Goal: Information Seeking & Learning: Learn about a topic

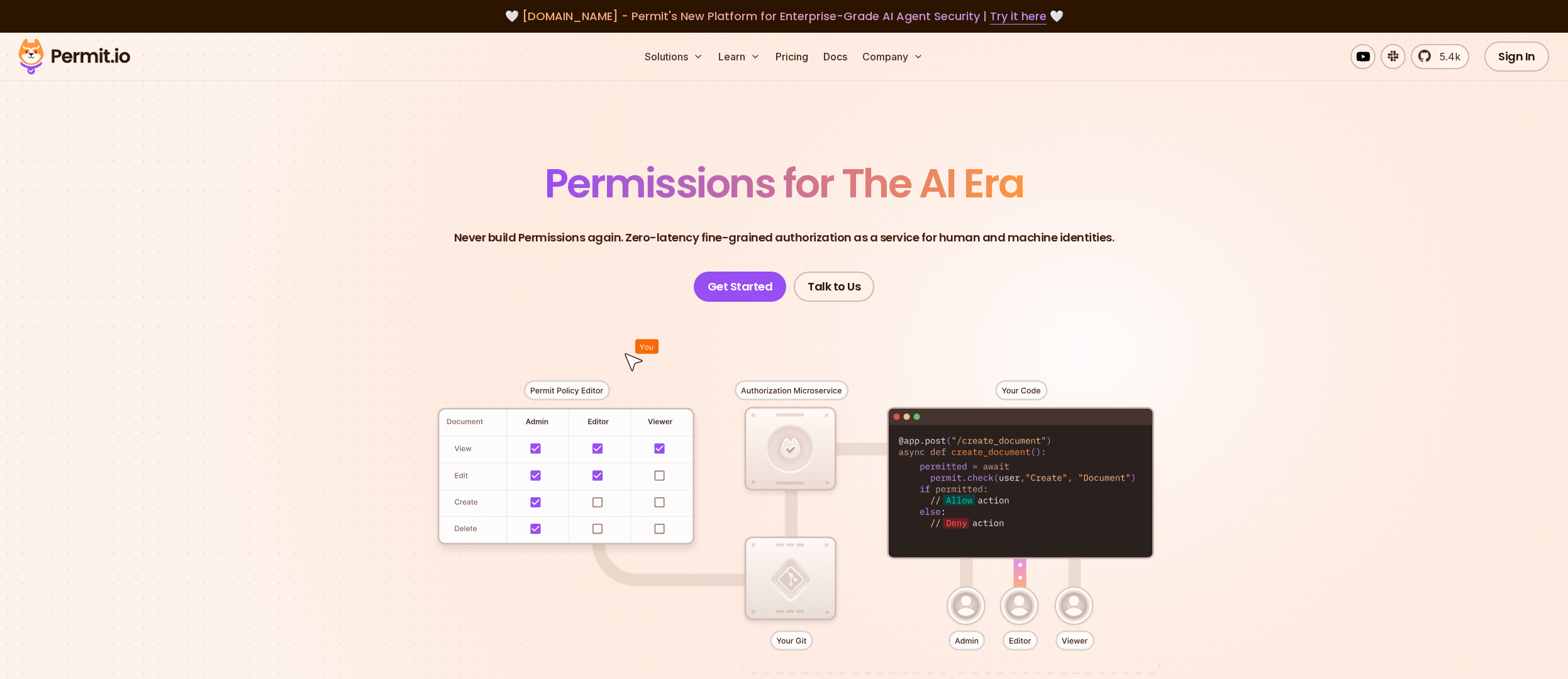
click at [704, 185] on span "Permissions for The AI Era" at bounding box center [784, 183] width 479 height 56
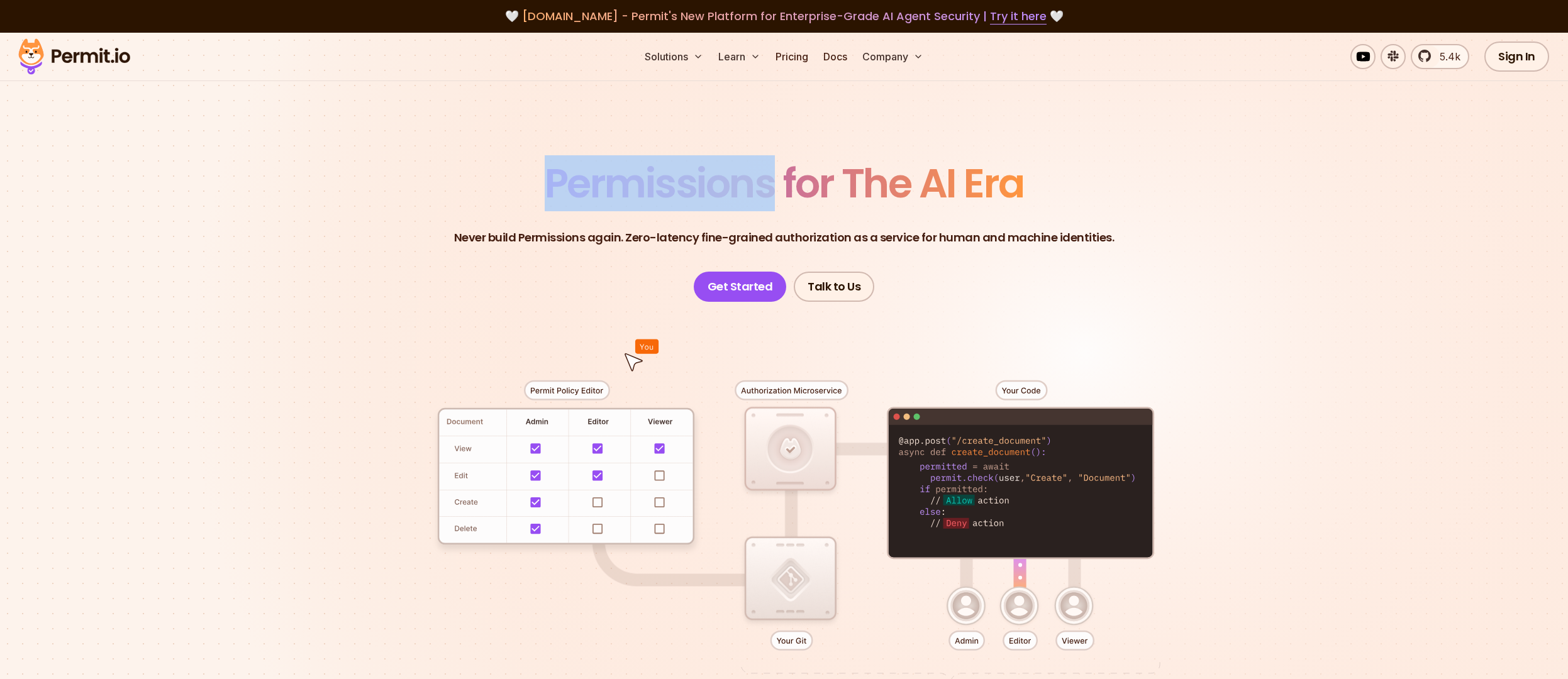
click at [704, 185] on span "Permissions for The AI Era" at bounding box center [784, 183] width 479 height 56
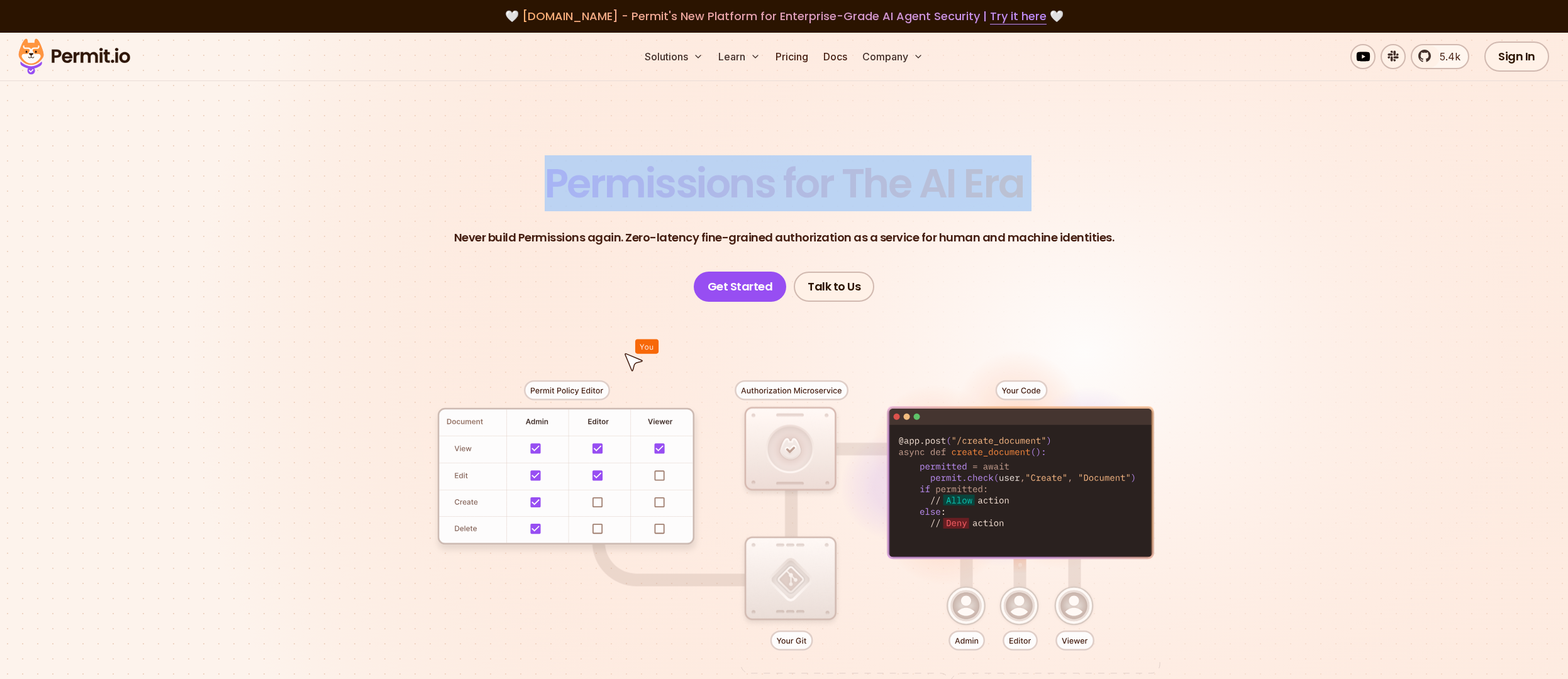
click at [704, 185] on span "Permissions for The AI Era" at bounding box center [784, 183] width 479 height 56
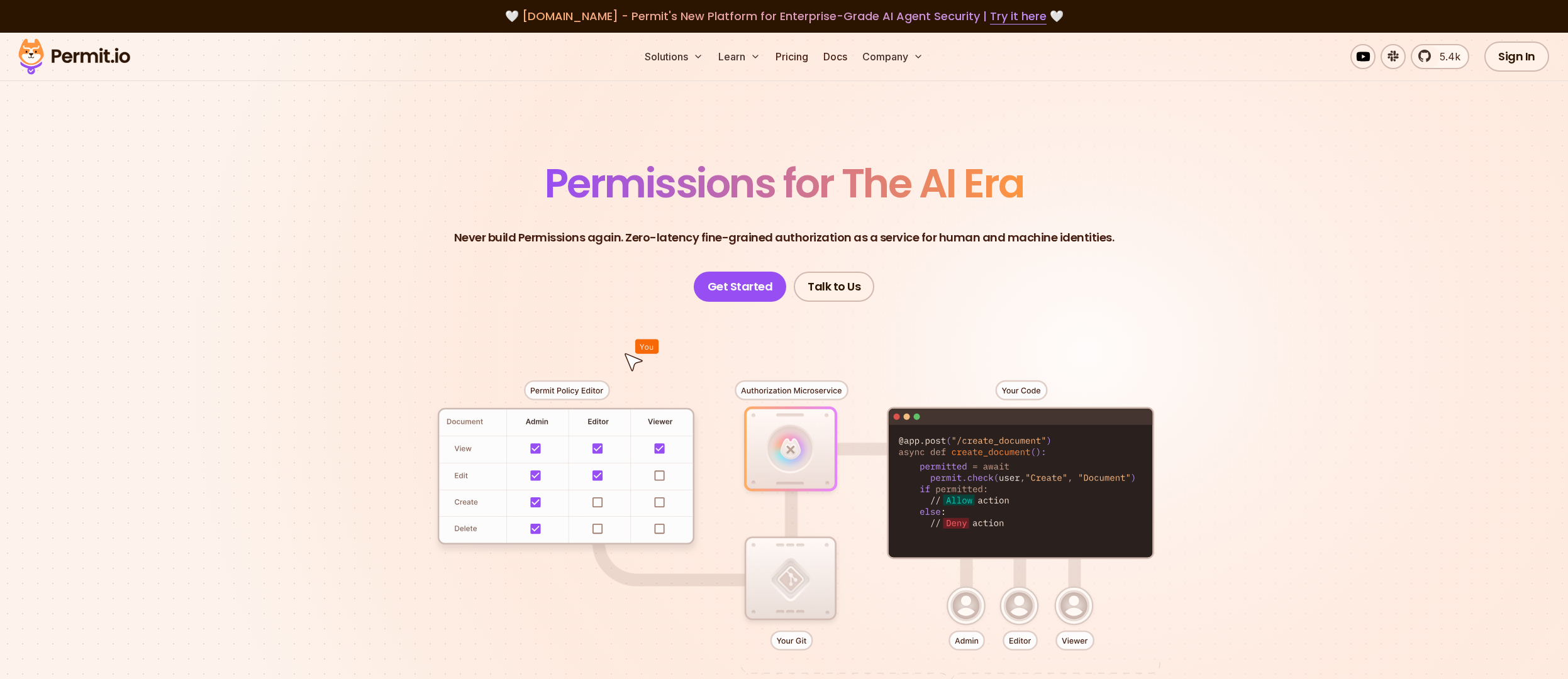
click at [926, 229] on p "Never build Permissions again. Zero-latency fine-grained authorization as a ser…" at bounding box center [784, 237] width 661 height 17
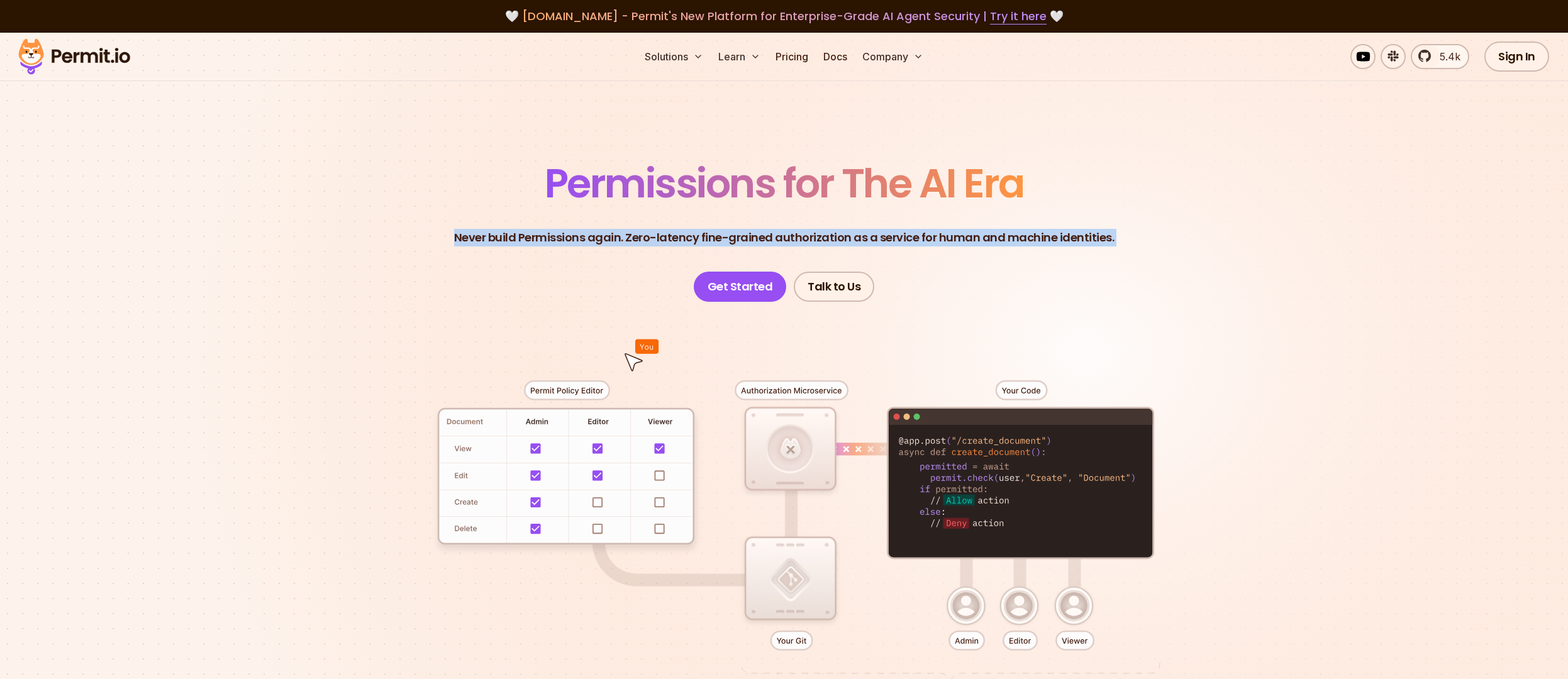
click at [926, 229] on p "Never build Permissions again. Zero-latency fine-grained authorization as a ser…" at bounding box center [784, 237] width 661 height 17
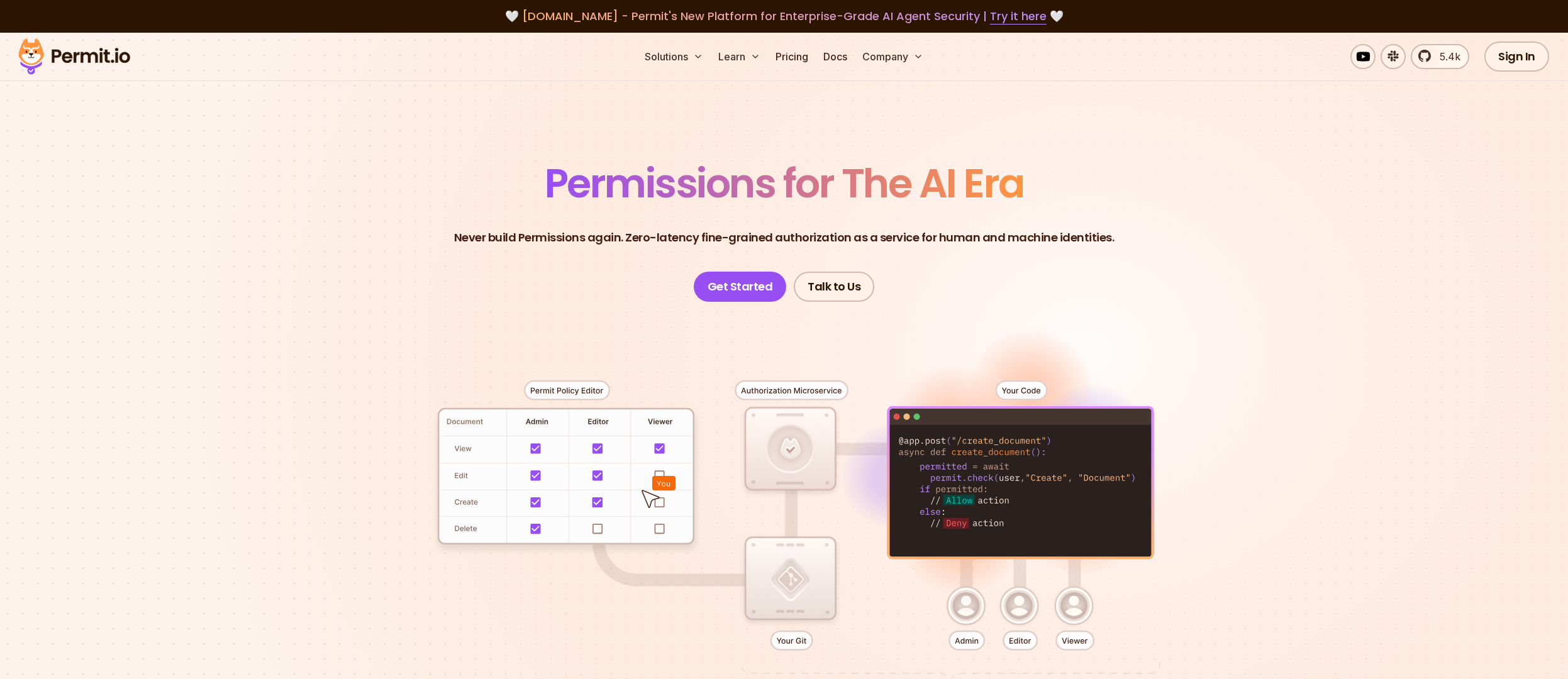
click at [870, 247] on header "Permissions for The AI Era Never build Permissions again. Zero-latency fine-gra…" at bounding box center [784, 232] width 880 height 139
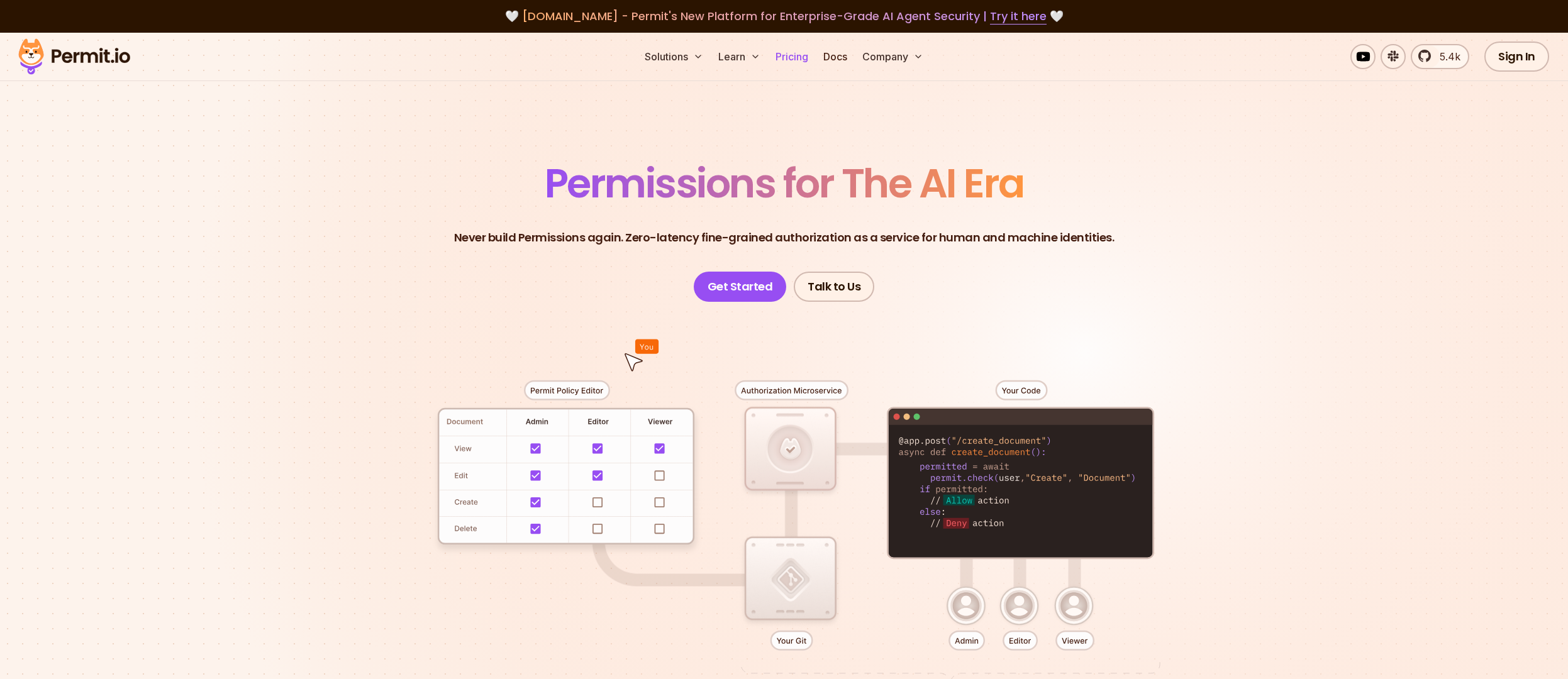
click at [797, 52] on link "Pricing" at bounding box center [791, 57] width 43 height 25
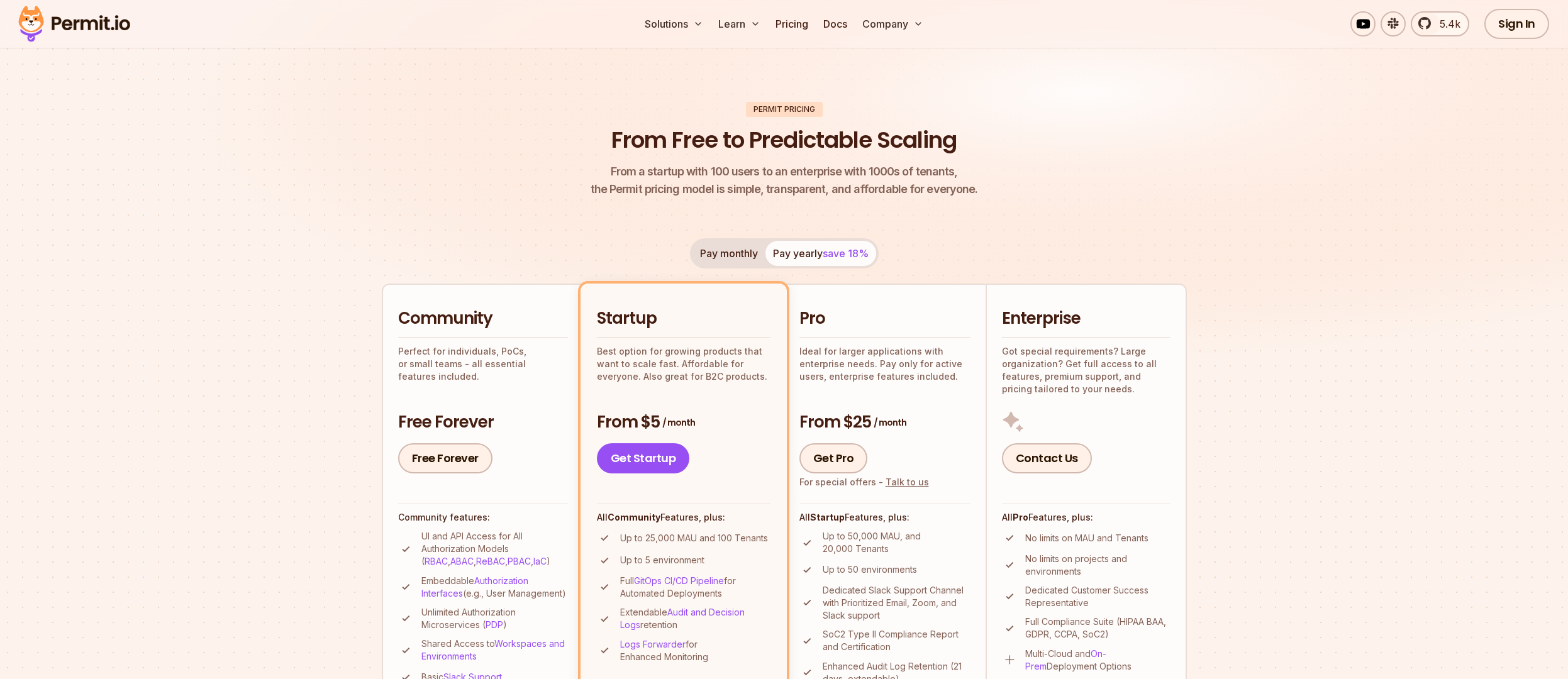
scroll to position [151, 0]
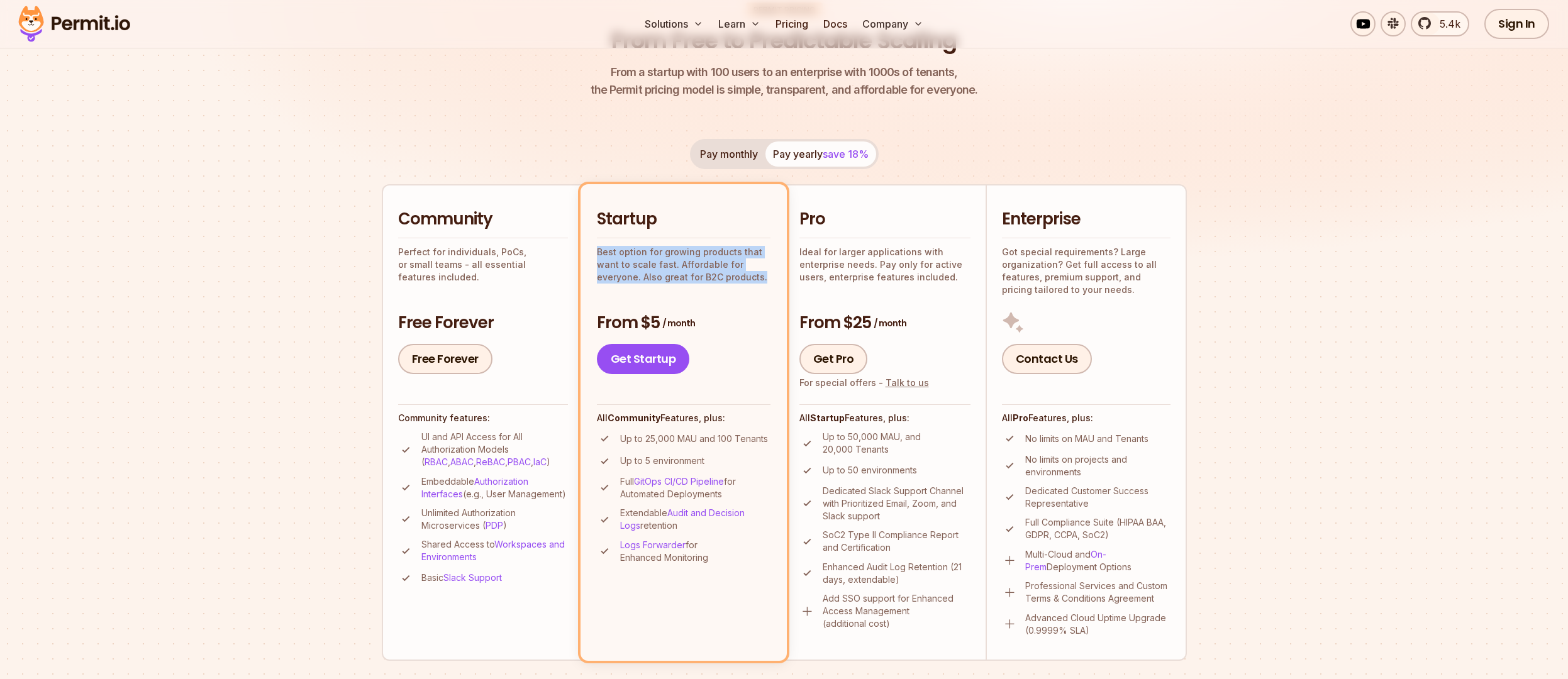
drag, startPoint x: 757, startPoint y: 286, endPoint x: 579, endPoint y: 245, distance: 182.7
click at [591, 251] on li "Startup Best option for growing products that want to scale fast. Affordable fo…" at bounding box center [683, 422] width 206 height 476
click at [513, 256] on p "Perfect for individuals, PoCs, or small teams - all essential features included." at bounding box center [483, 265] width 169 height 37
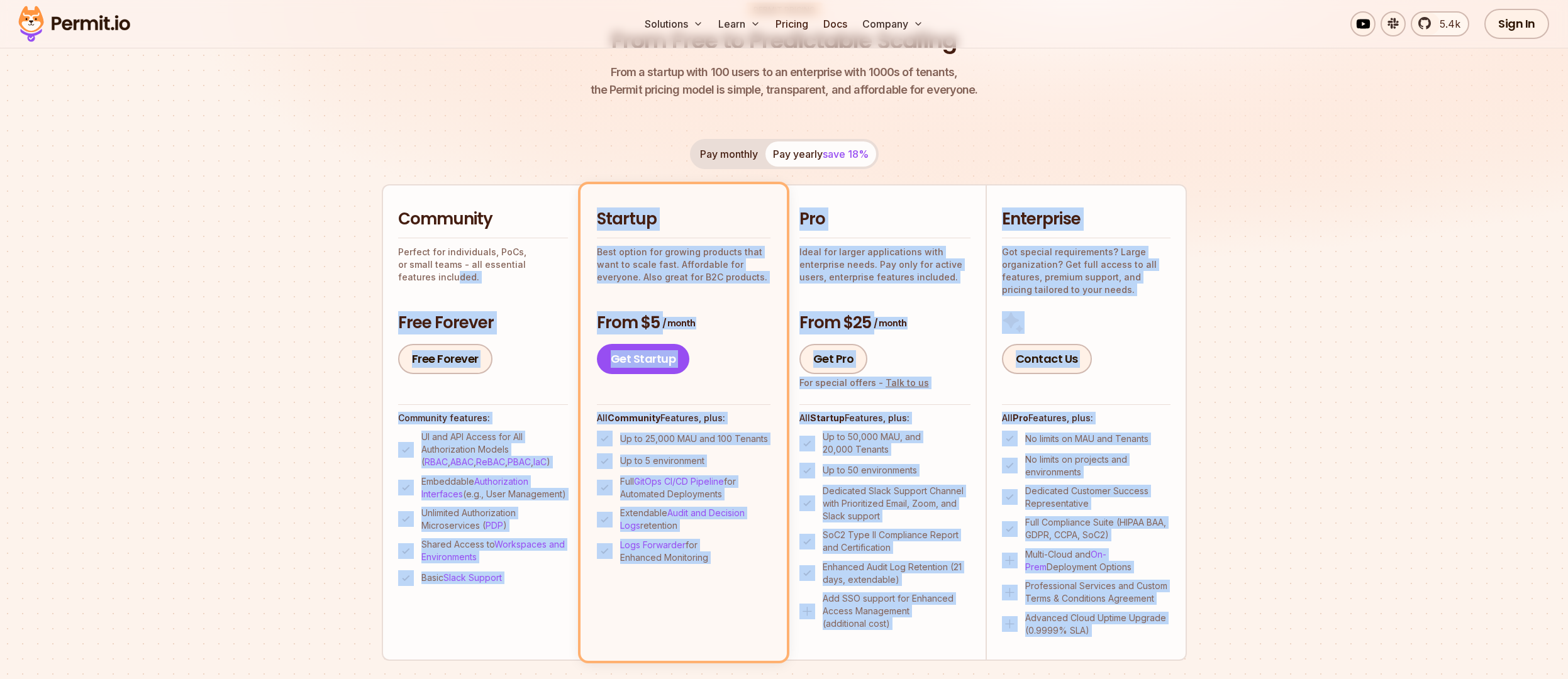
drag, startPoint x: 541, startPoint y: 265, endPoint x: 397, endPoint y: 256, distance: 144.3
click at [379, 247] on section "Permit Pricing From Free to Predictable Scaling From a startup with 100 users t…" at bounding box center [784, 561] width 1568 height 1360
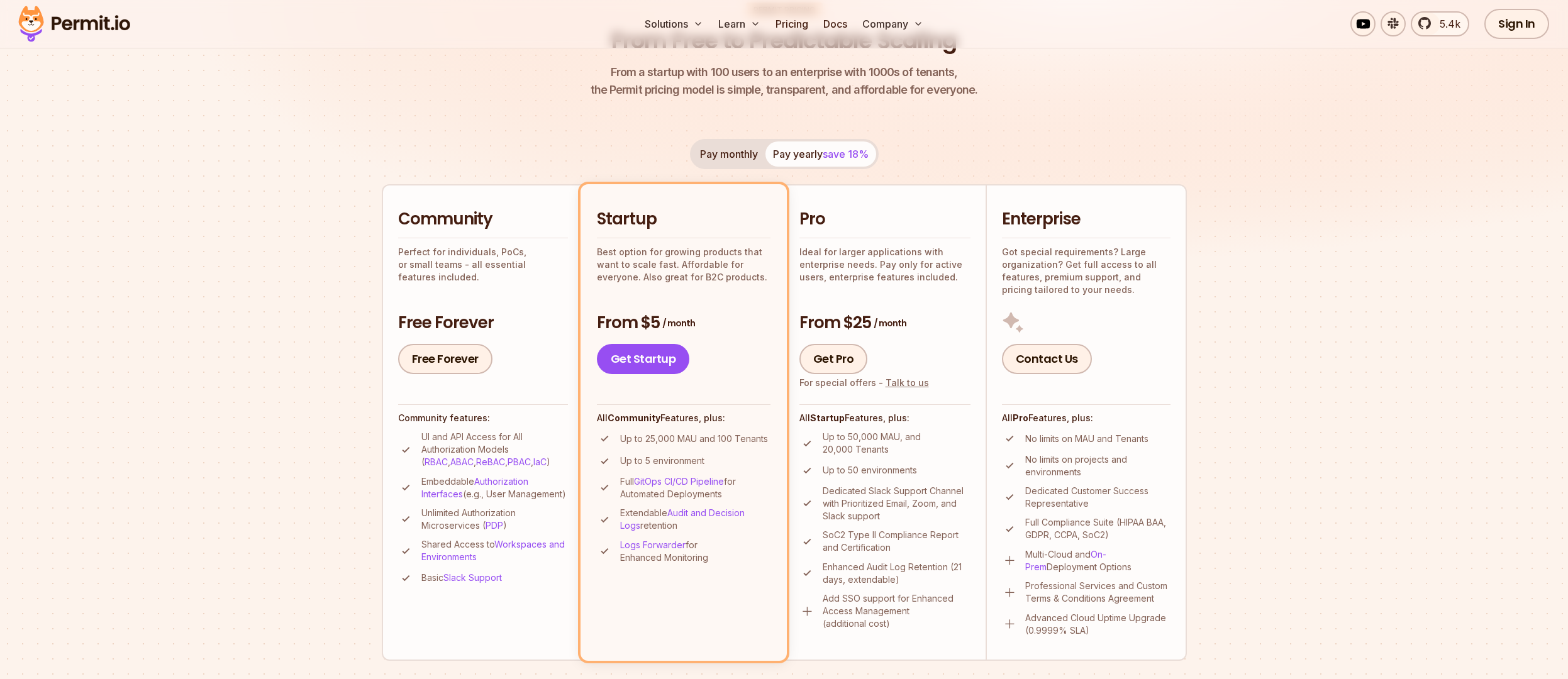
click at [468, 240] on div "Community Perfect for individuals, PoCs, or small teams - all essential feature…" at bounding box center [483, 246] width 169 height 75
click at [461, 253] on p "Perfect for individuals, PoCs, or small teams - all essential features included." at bounding box center [483, 265] width 169 height 37
click at [427, 256] on p "Perfect for individuals, PoCs, or small teams - all essential features included." at bounding box center [483, 265] width 169 height 37
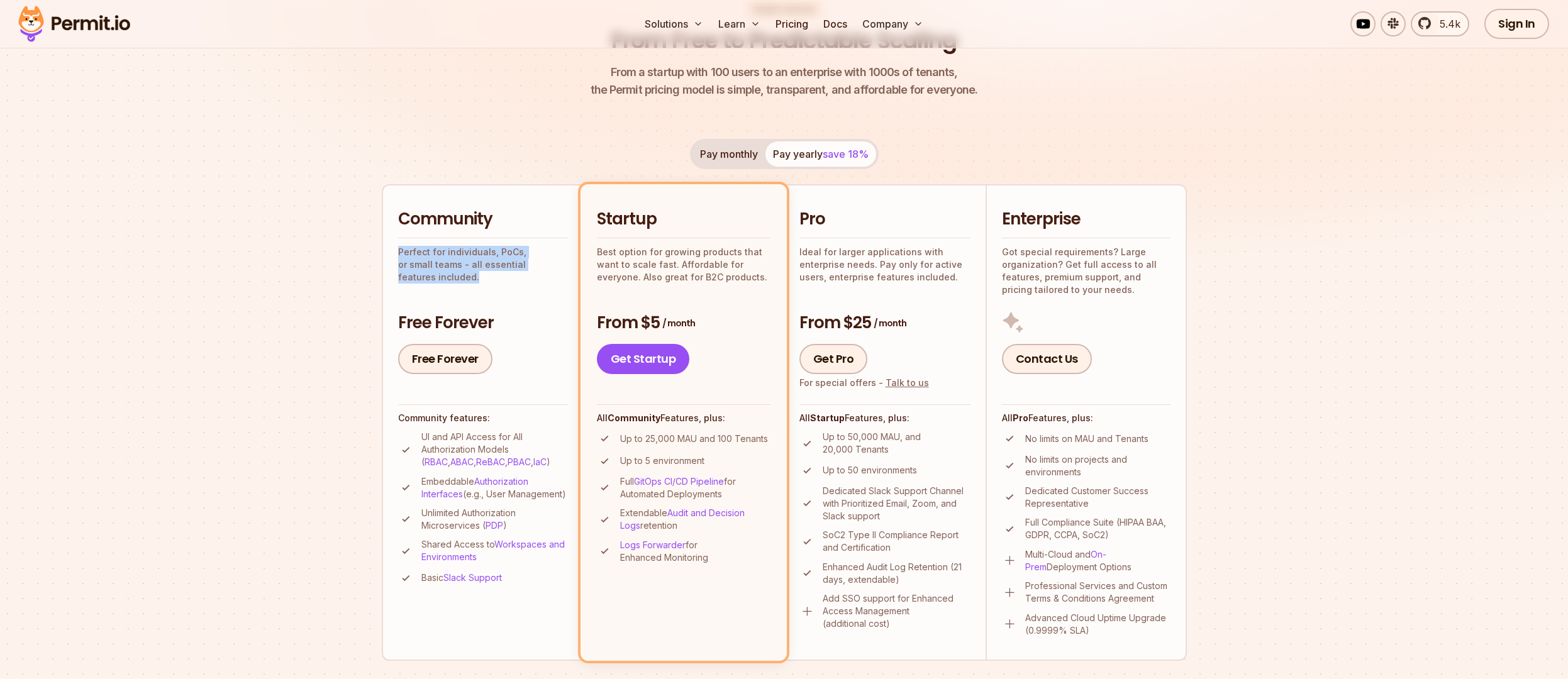
drag, startPoint x: 391, startPoint y: 254, endPoint x: 507, endPoint y: 286, distance: 120.3
click at [507, 286] on li "Community Perfect for individuals, PoCs, or small teams - all essential feature…" at bounding box center [482, 422] width 201 height 476
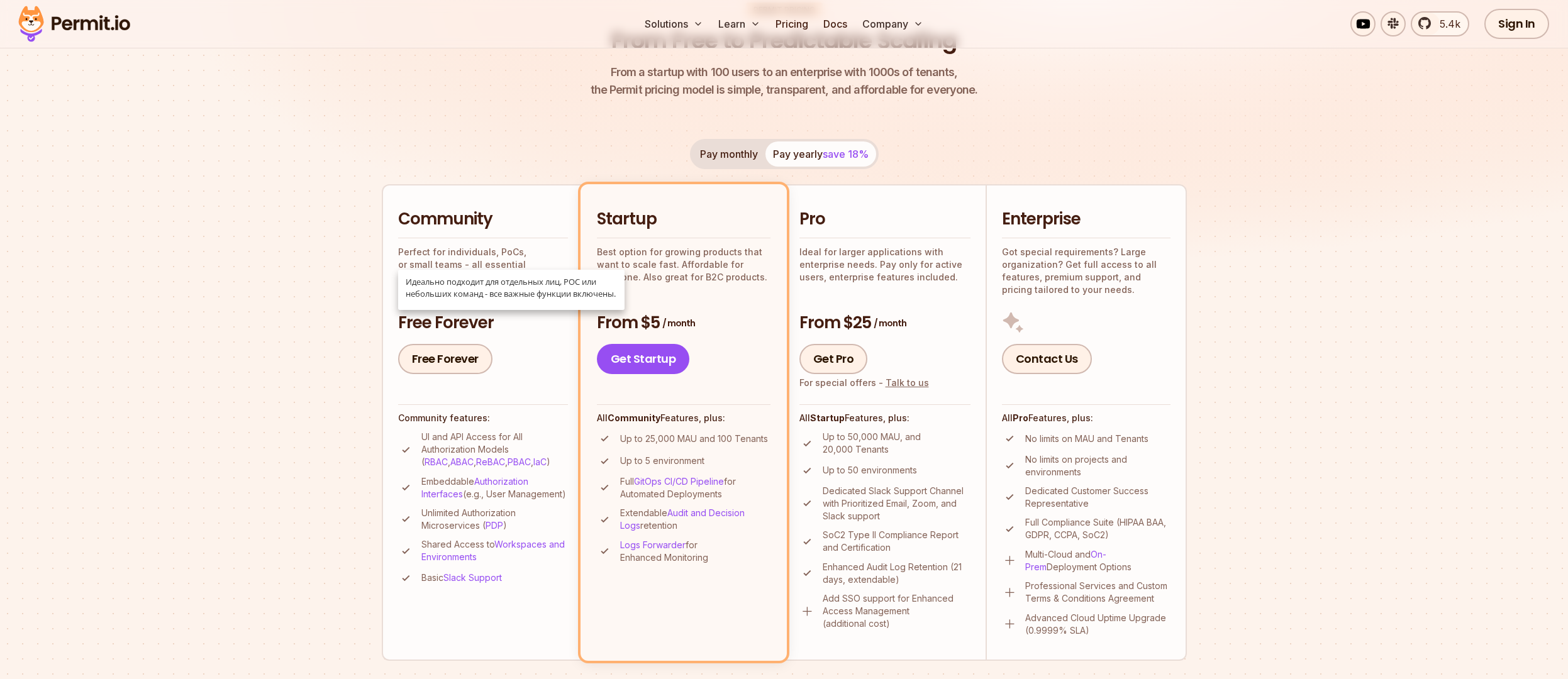
click at [676, 271] on p "Best option for growing products that want to scale fast. Affordable for everyo…" at bounding box center [683, 265] width 173 height 37
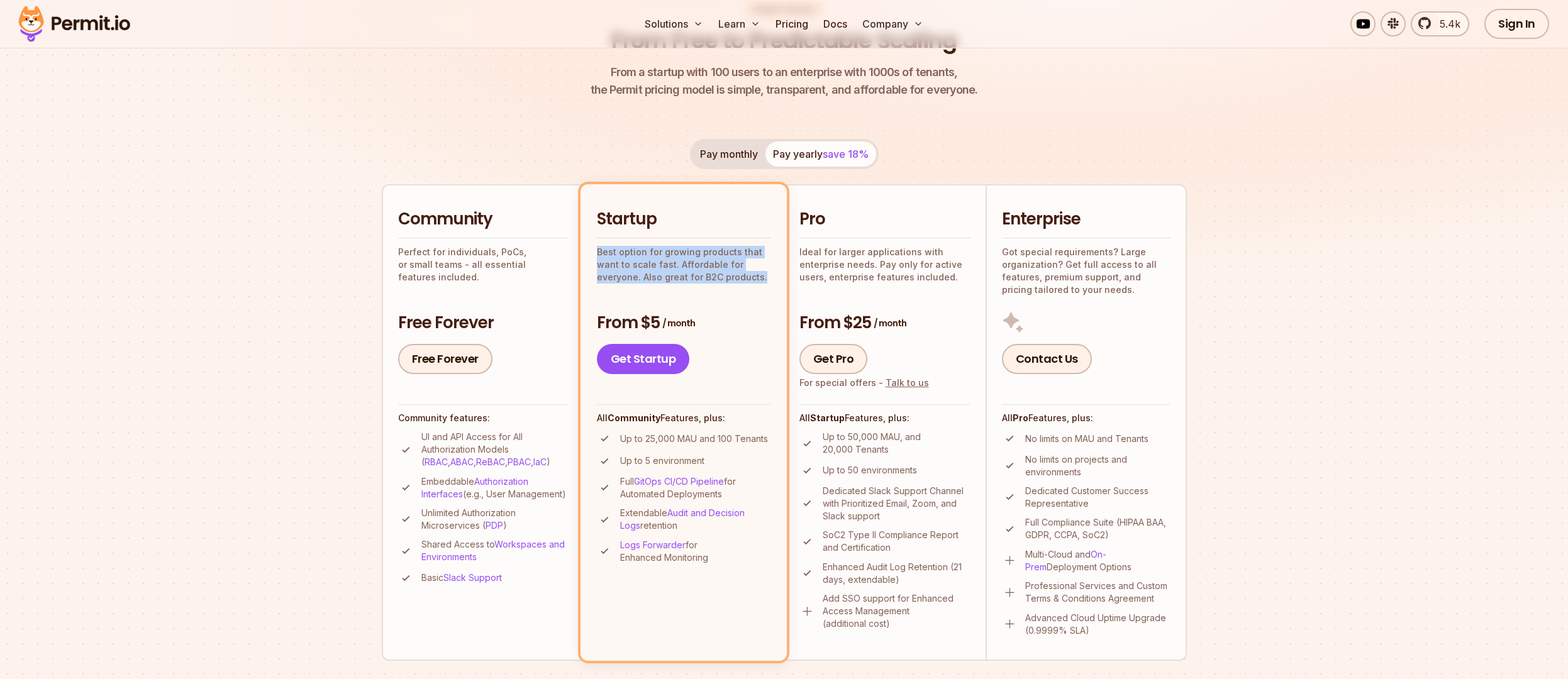
drag, startPoint x: 766, startPoint y: 275, endPoint x: 594, endPoint y: 246, distance: 174.4
click at [594, 246] on li "Startup Best option for growing products that want to scale fast. Affordable fo…" at bounding box center [683, 422] width 206 height 476
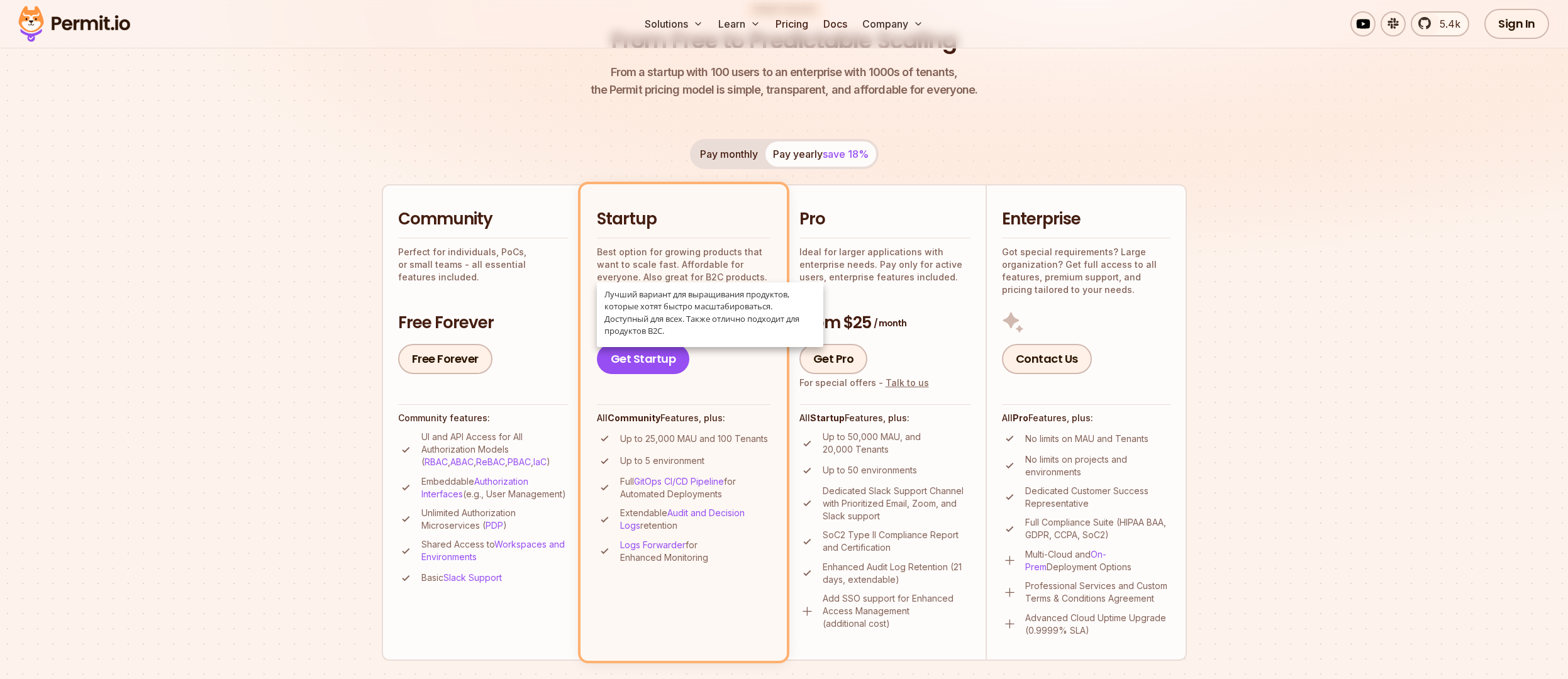
click at [617, 133] on div "Permit Pricing From Free to Predictable Scaling From a startup with 100 users t…" at bounding box center [784, 597] width 805 height 1189
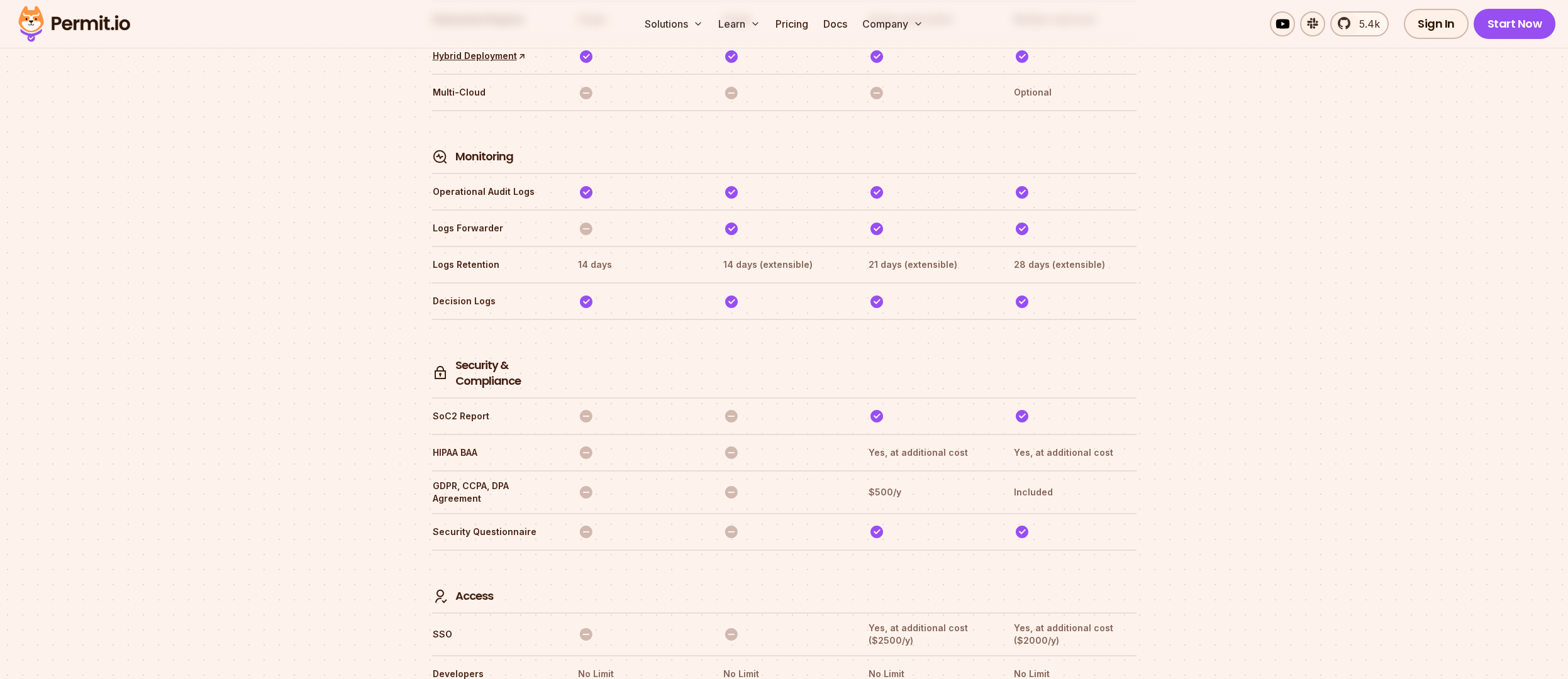
scroll to position [2819, 0]
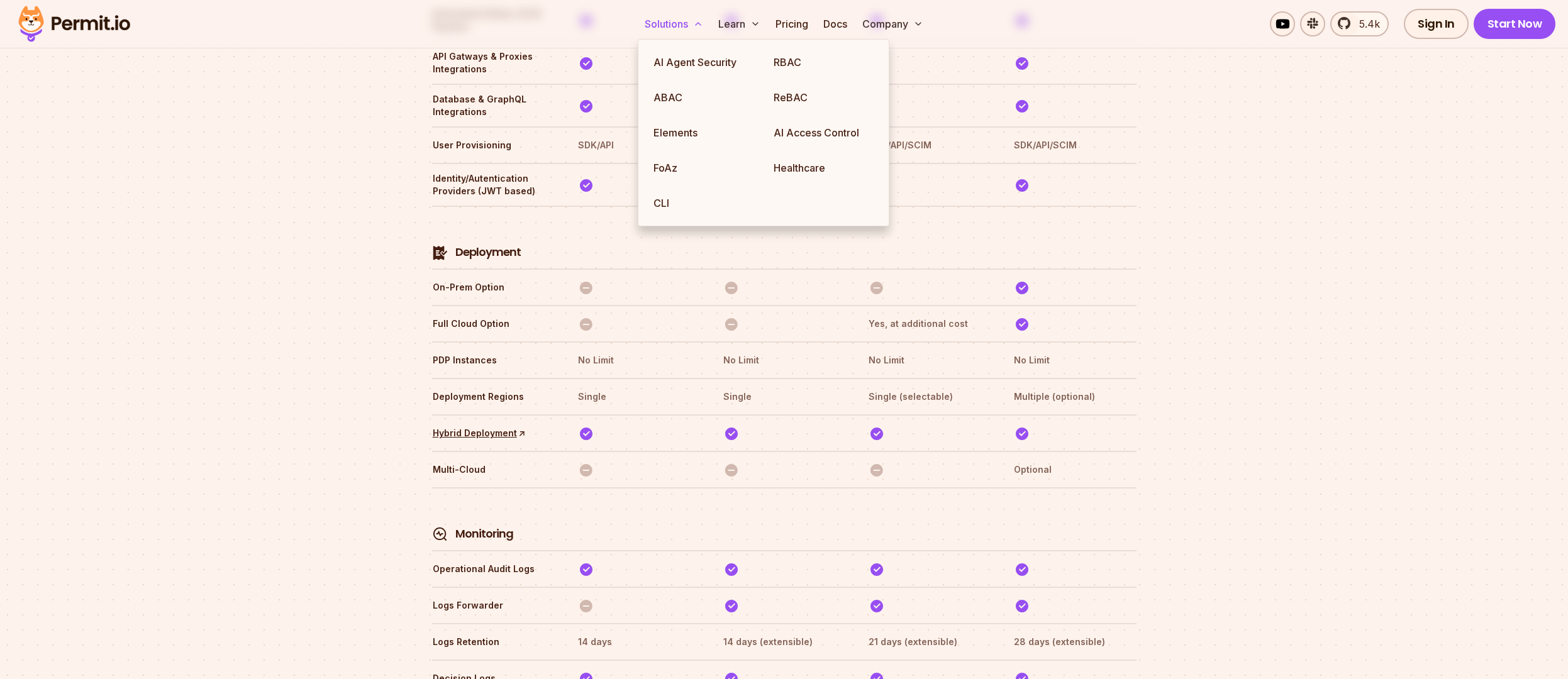
click at [673, 18] on button "Solutions" at bounding box center [673, 24] width 68 height 25
click at [825, 139] on link "AI Access Control" at bounding box center [823, 132] width 120 height 35
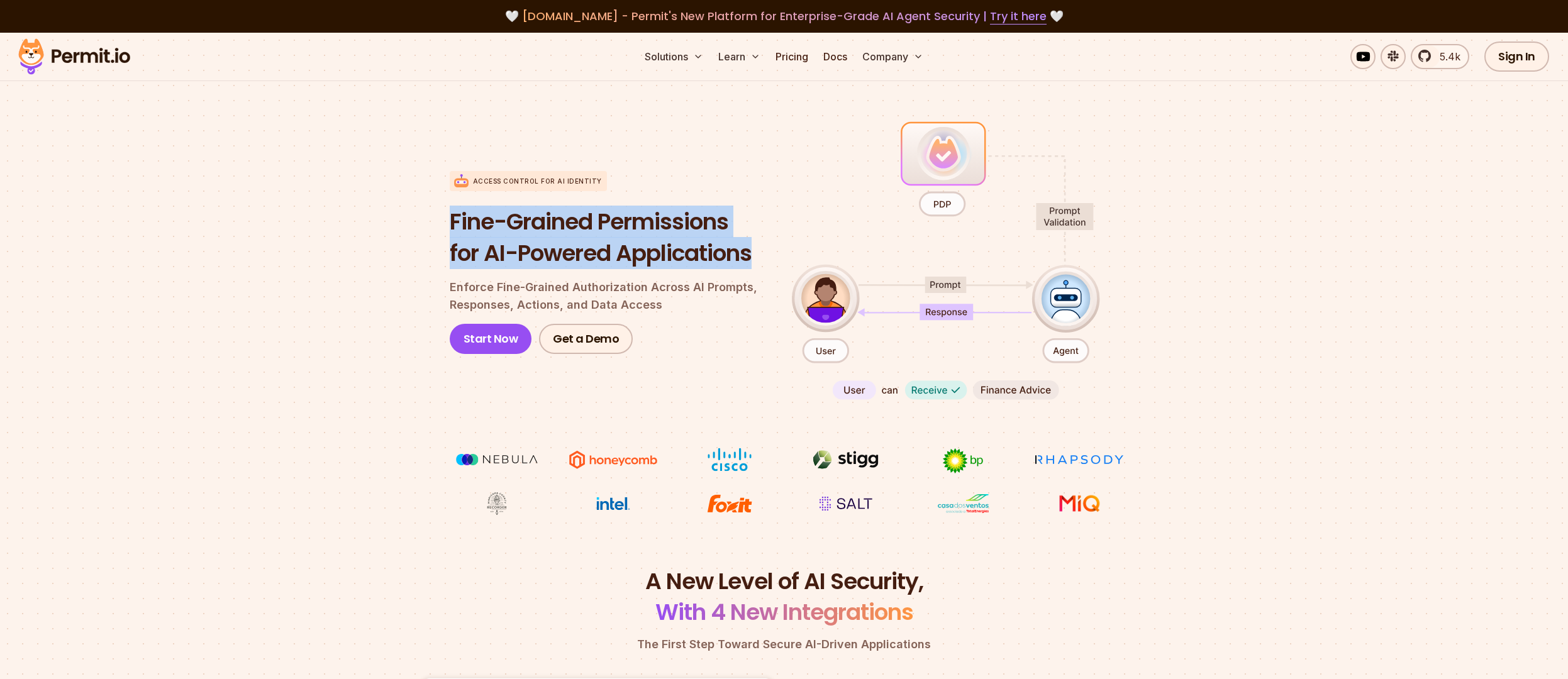
drag, startPoint x: 467, startPoint y: 215, endPoint x: 769, endPoint y: 262, distance: 305.6
click at [769, 262] on section "Access control for AI Identity Fine-Grained Permissions for AI-Powered Applicat…" at bounding box center [784, 317] width 1568 height 498
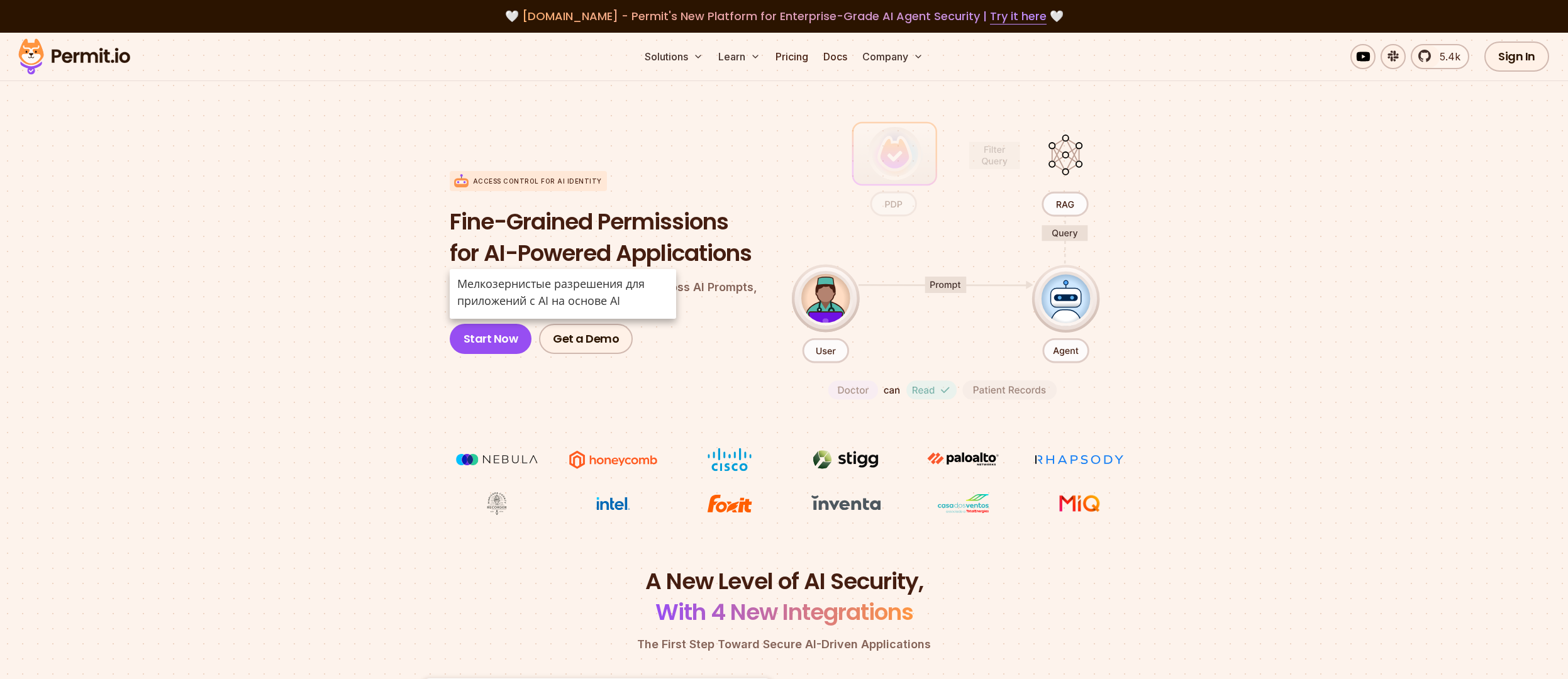
click at [692, 286] on p "Enforce Fine-Grained Authorization Across AI Prompts, Responses, Actions, and D…" at bounding box center [610, 296] width 322 height 35
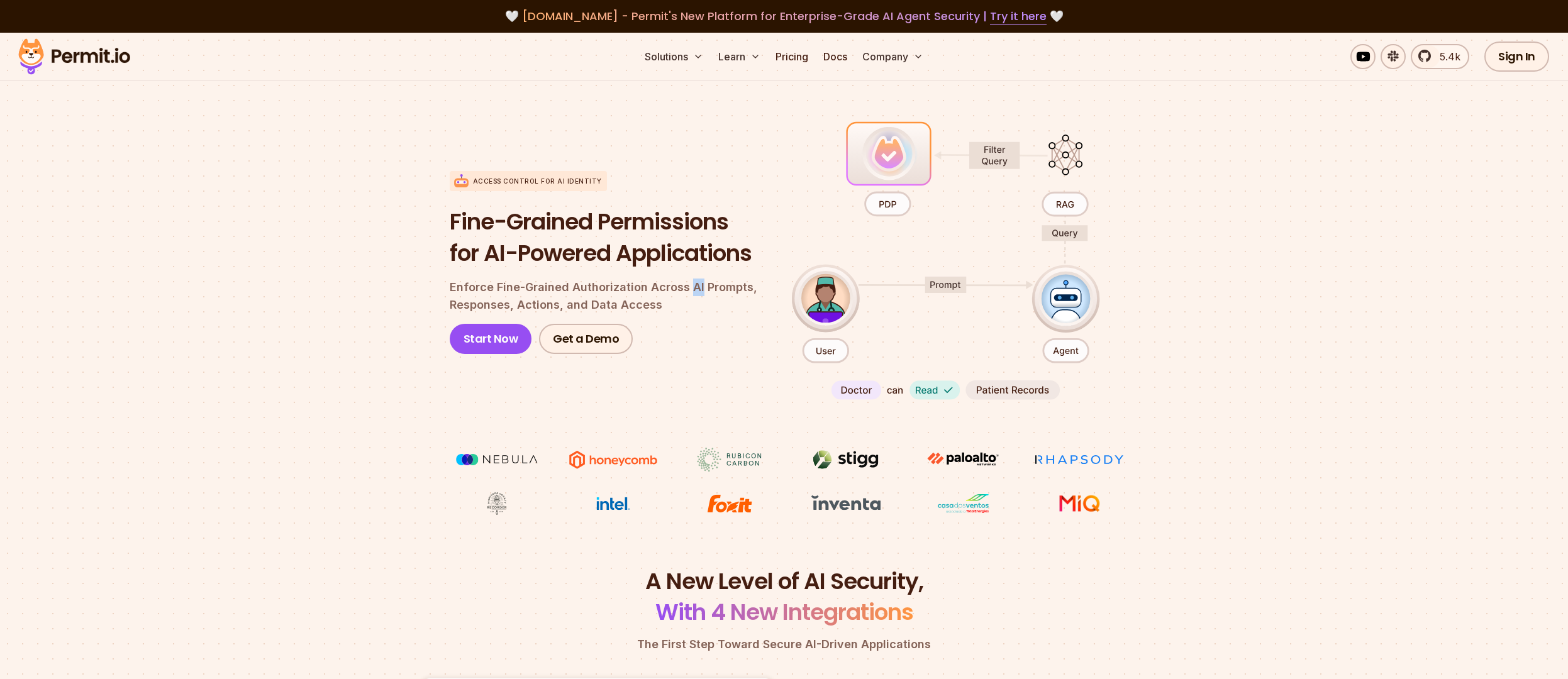
click at [692, 286] on p "Enforce Fine-Grained Authorization Across AI Prompts, Responses, Actions, and D…" at bounding box center [610, 296] width 322 height 35
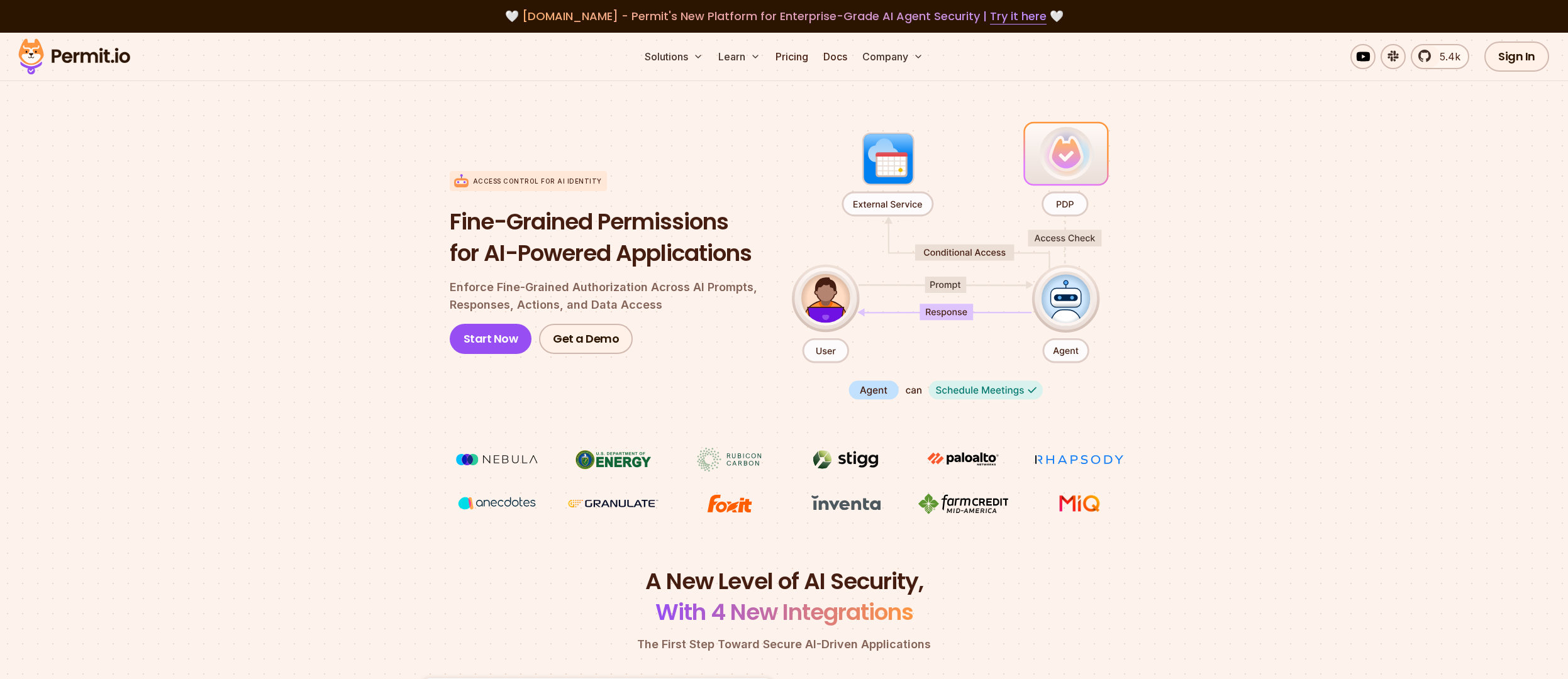
click at [673, 177] on div "Access control for AI Identity Fine-Grained Permissions for AI-Powered Applicat…" at bounding box center [610, 262] width 322 height 183
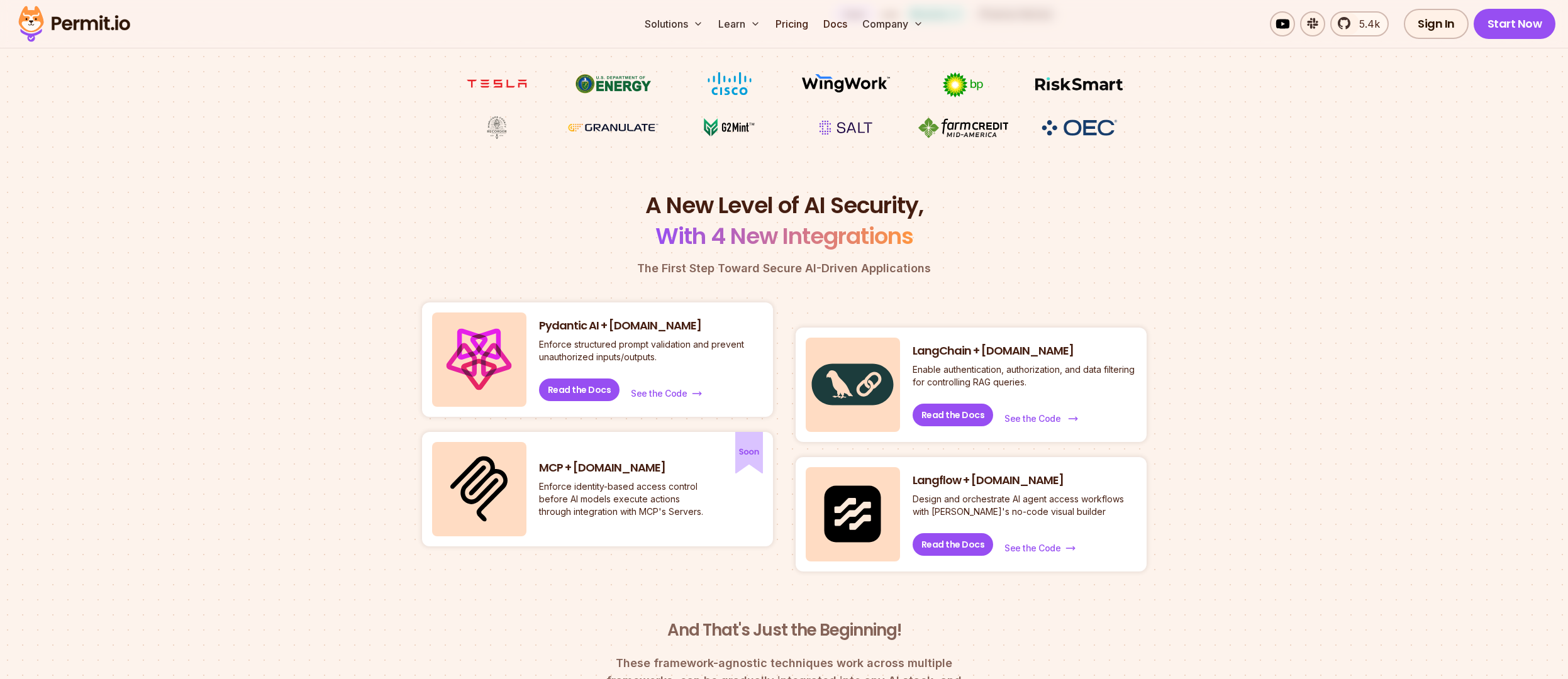
scroll to position [377, 0]
drag, startPoint x: 1069, startPoint y: 376, endPoint x: 911, endPoint y: 364, distance: 158.5
click at [911, 364] on div "LangChain + [DOMAIN_NAME] Enable authentication, authorization, and data filter…" at bounding box center [971, 383] width 351 height 115
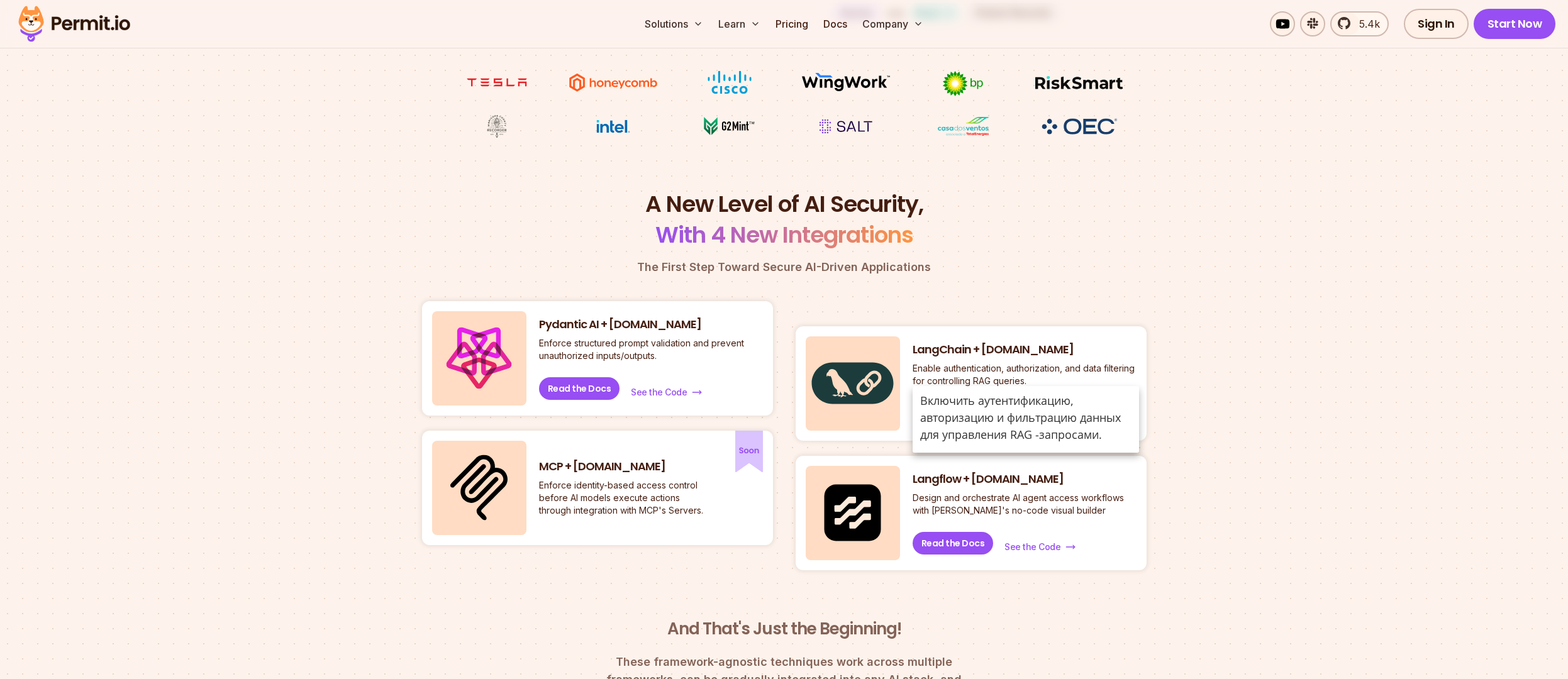
click at [1094, 255] on header "A New Level of AI Security, With 4 New Integrations The First Step Toward Secur…" at bounding box center [784, 232] width 724 height 88
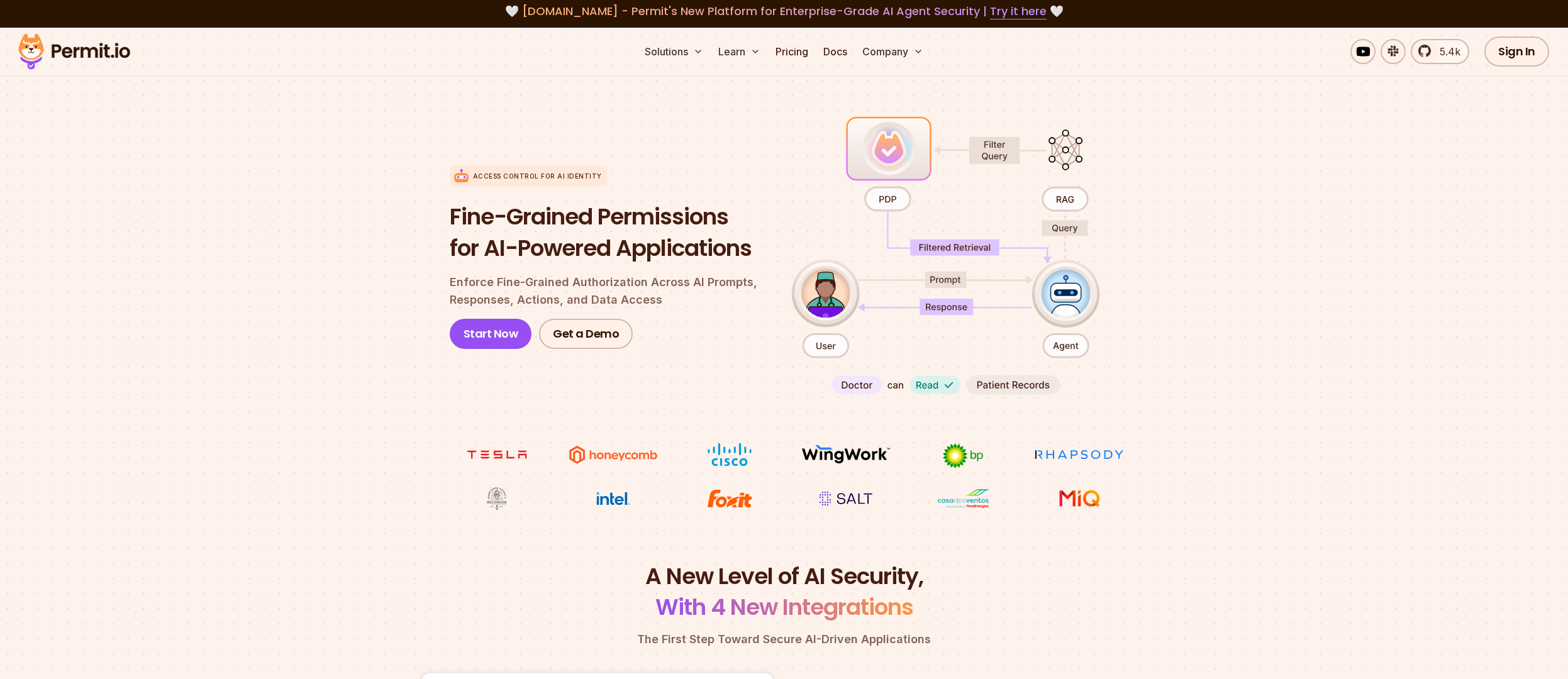
scroll to position [0, 0]
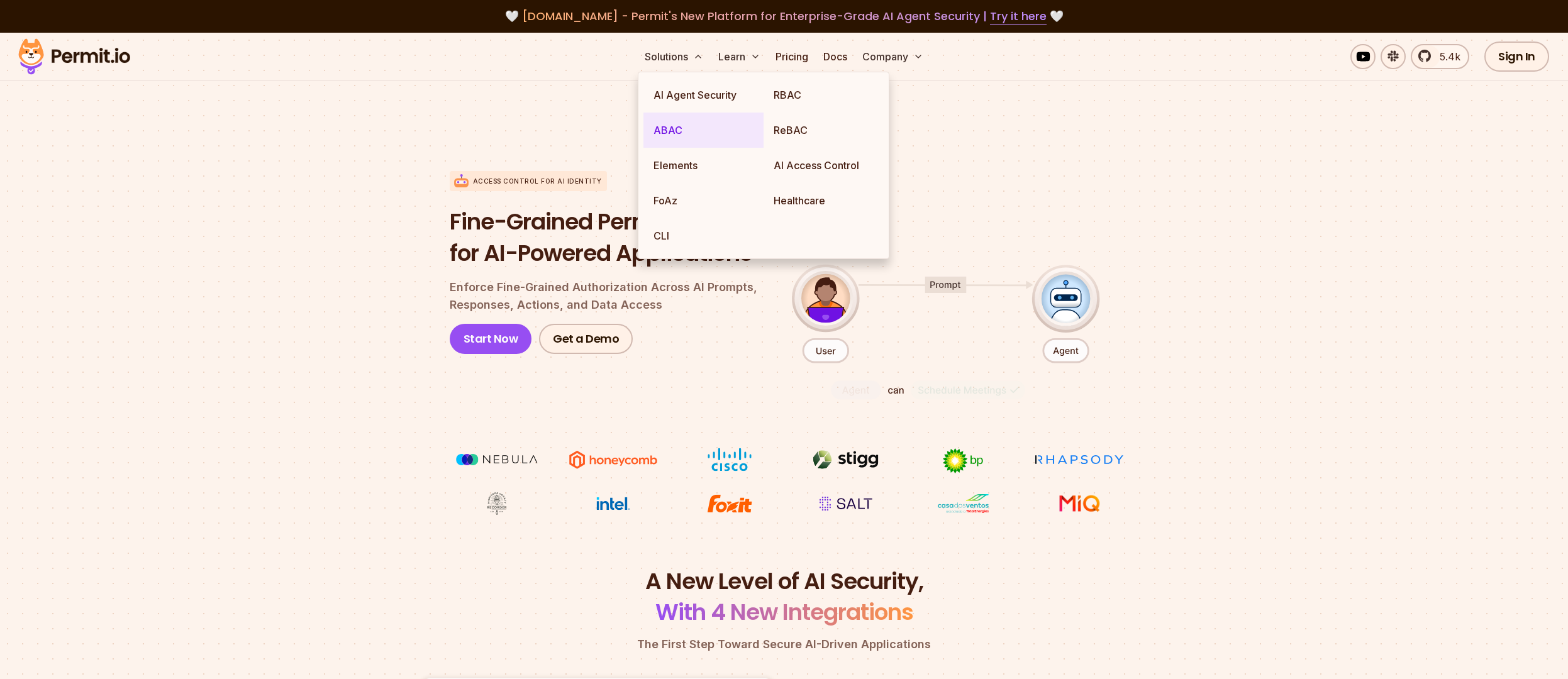
click at [689, 128] on link "ABAC" at bounding box center [703, 130] width 120 height 35
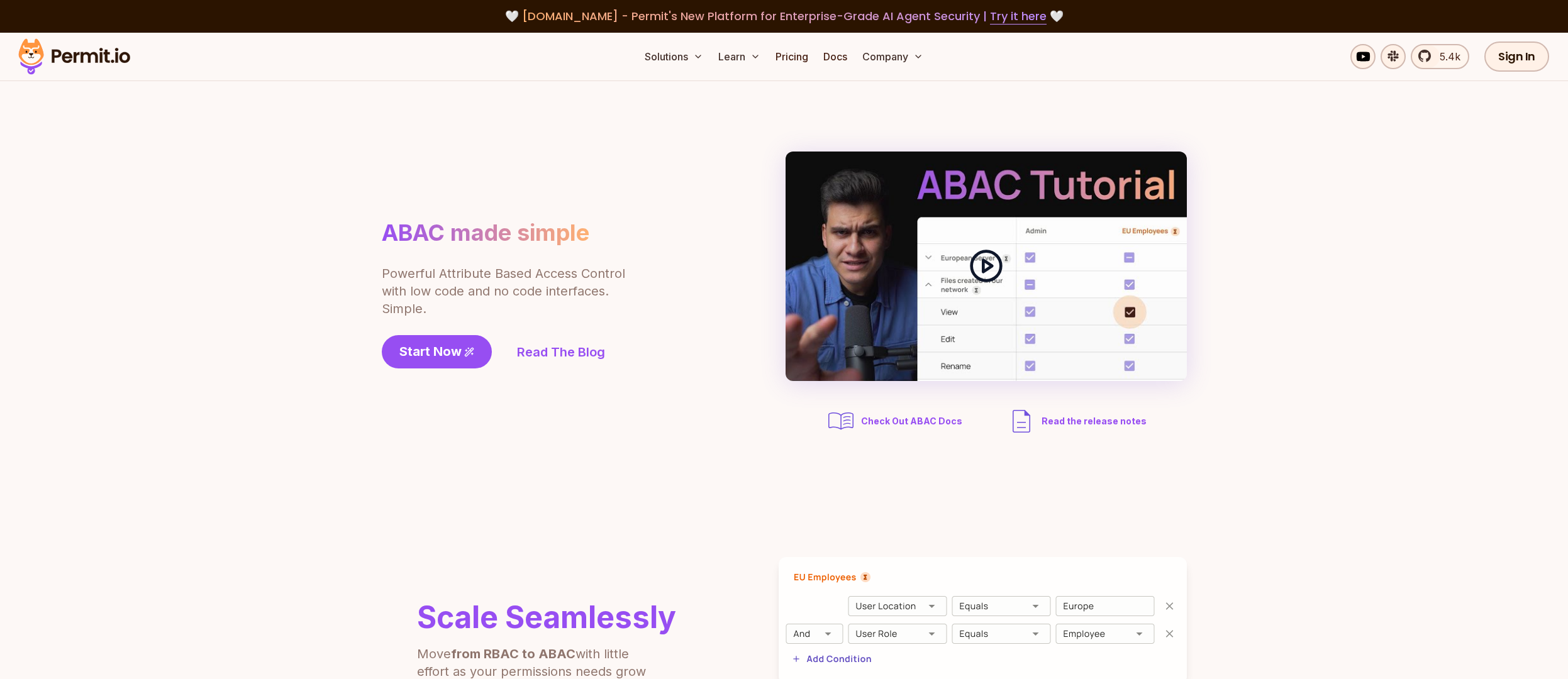
click at [988, 265] on icon at bounding box center [986, 265] width 35 height 35
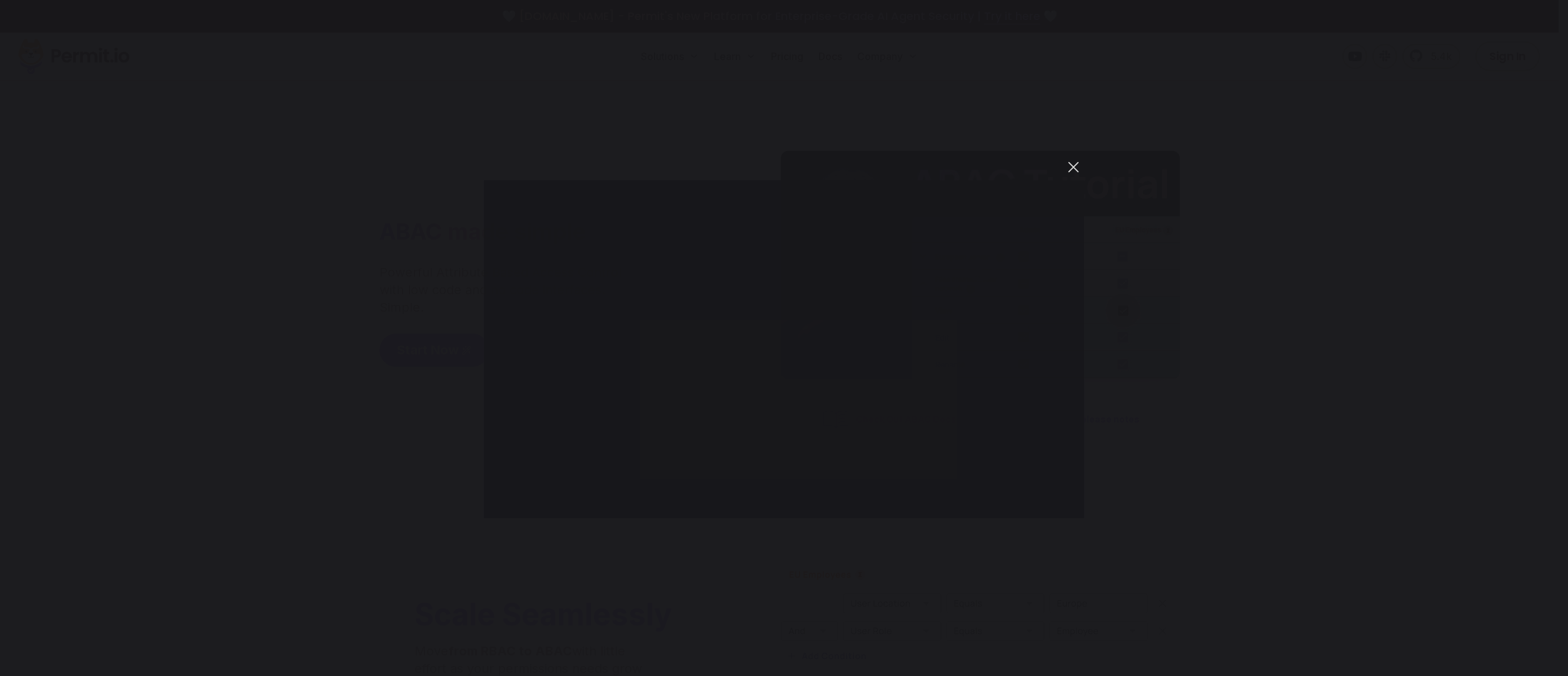
click at [1076, 162] on button "You can close this modal content with the ESC key" at bounding box center [1074, 167] width 22 height 22
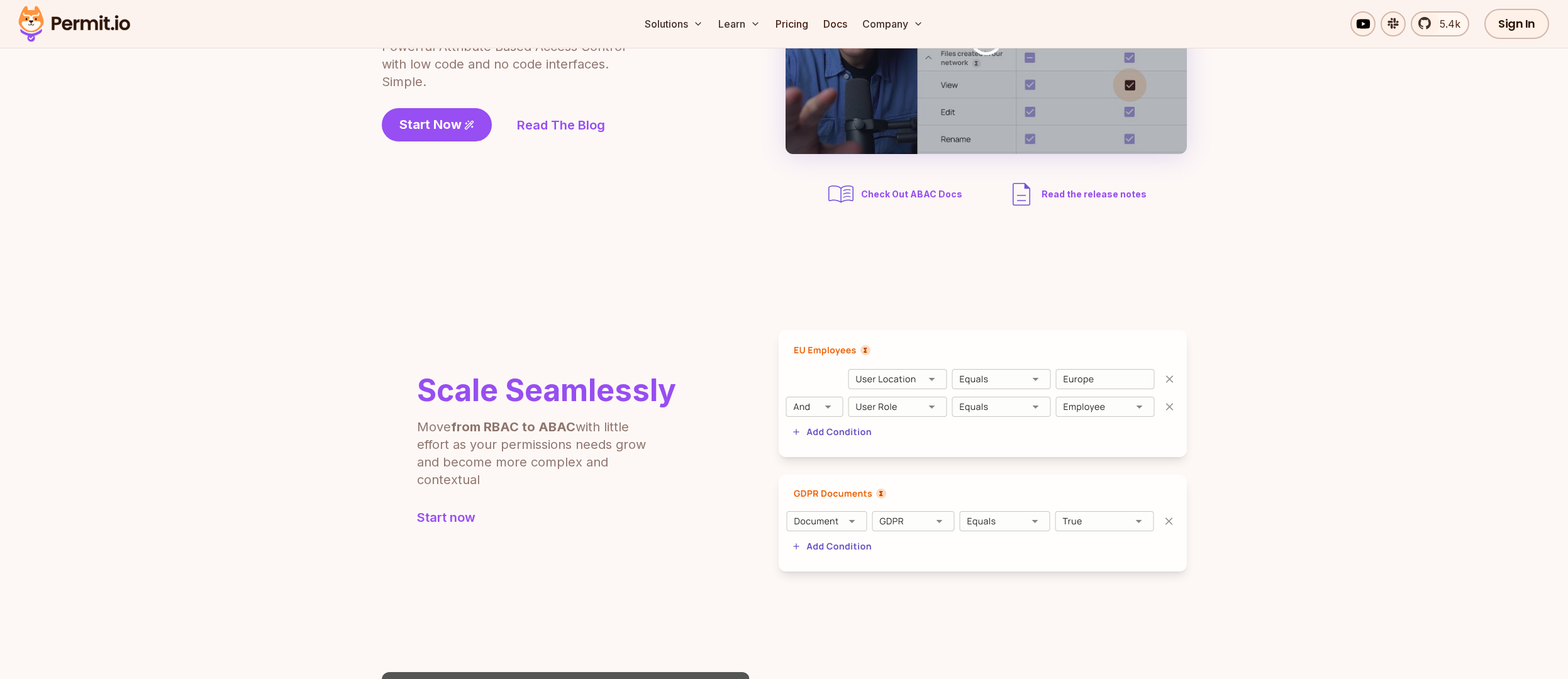
scroll to position [302, 0]
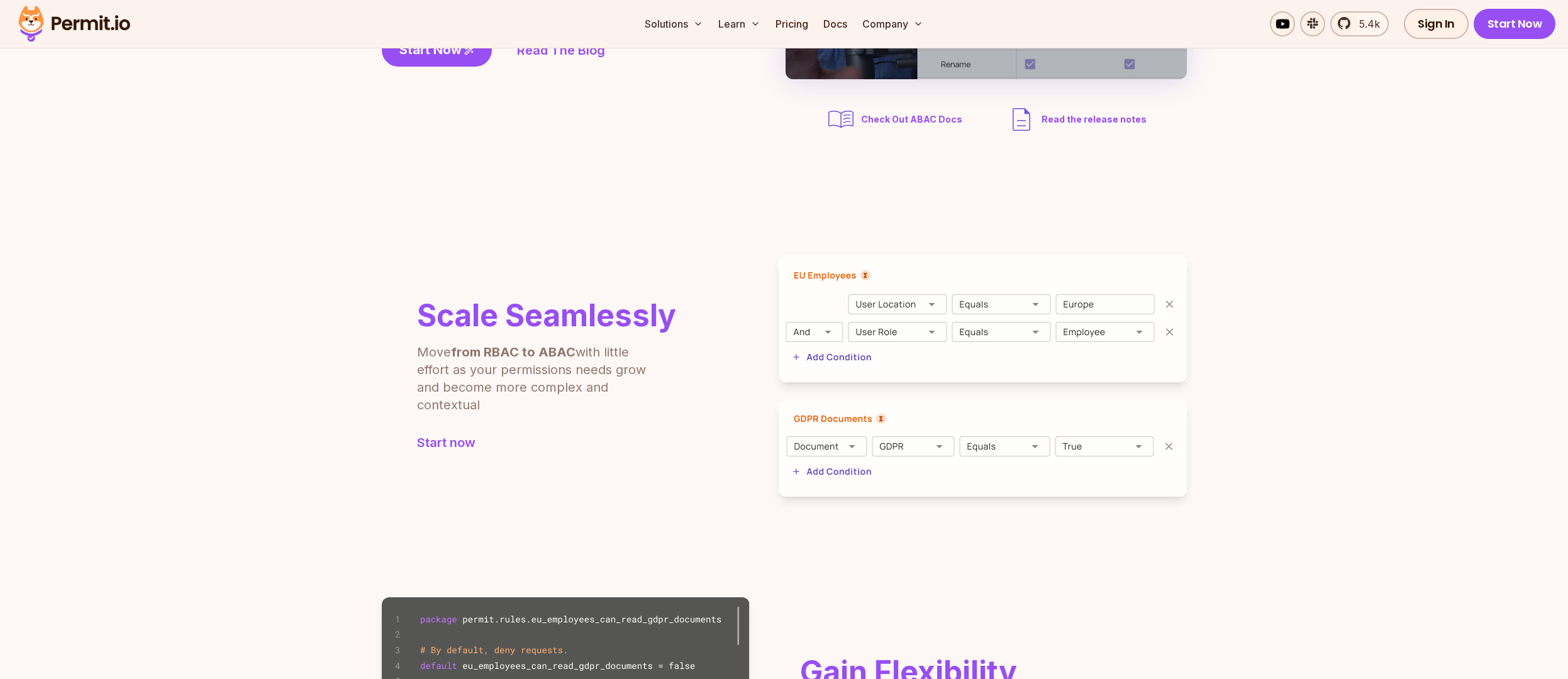
click at [886, 299] on img at bounding box center [982, 319] width 408 height 127
click at [913, 302] on img at bounding box center [982, 319] width 408 height 127
drag, startPoint x: 913, startPoint y: 302, endPoint x: 916, endPoint y: 340, distance: 38.1
click at [916, 326] on img at bounding box center [982, 319] width 408 height 127
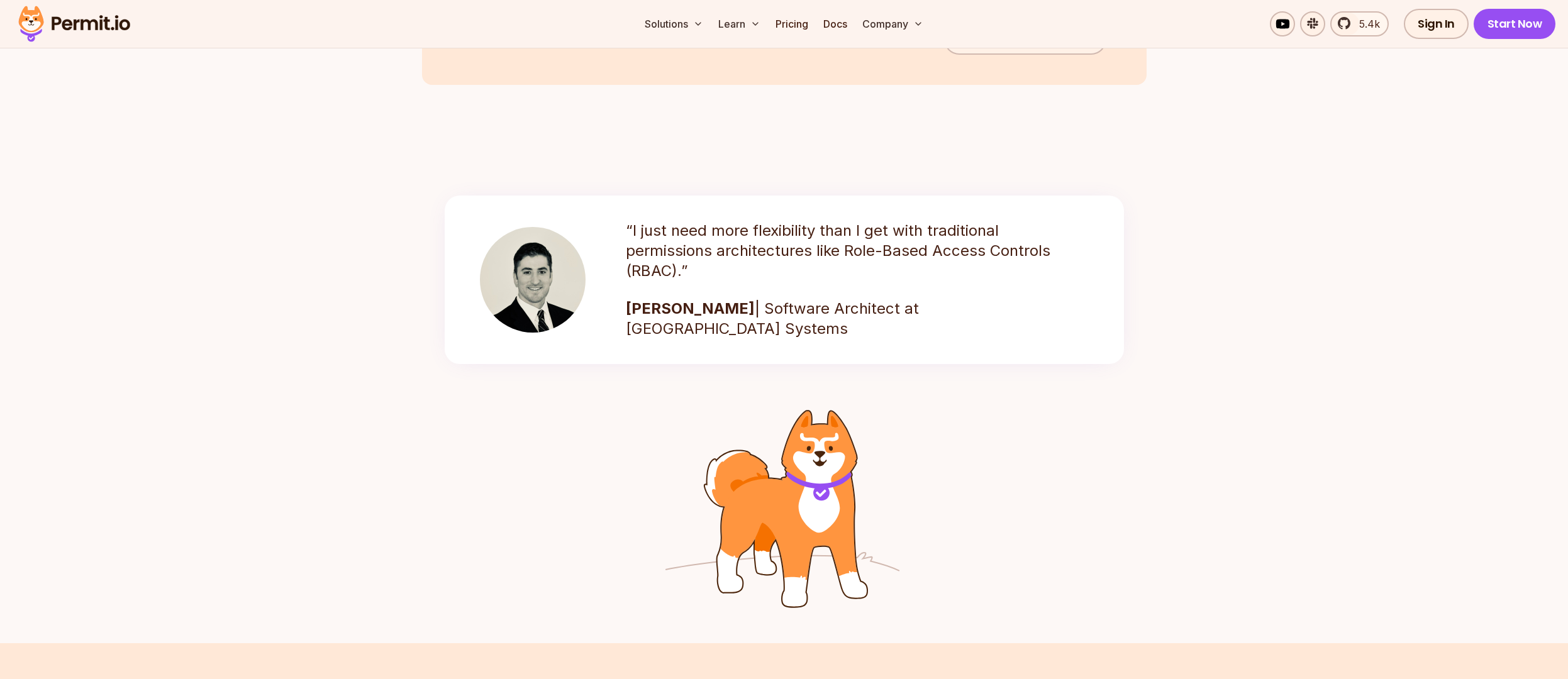
scroll to position [1659, 0]
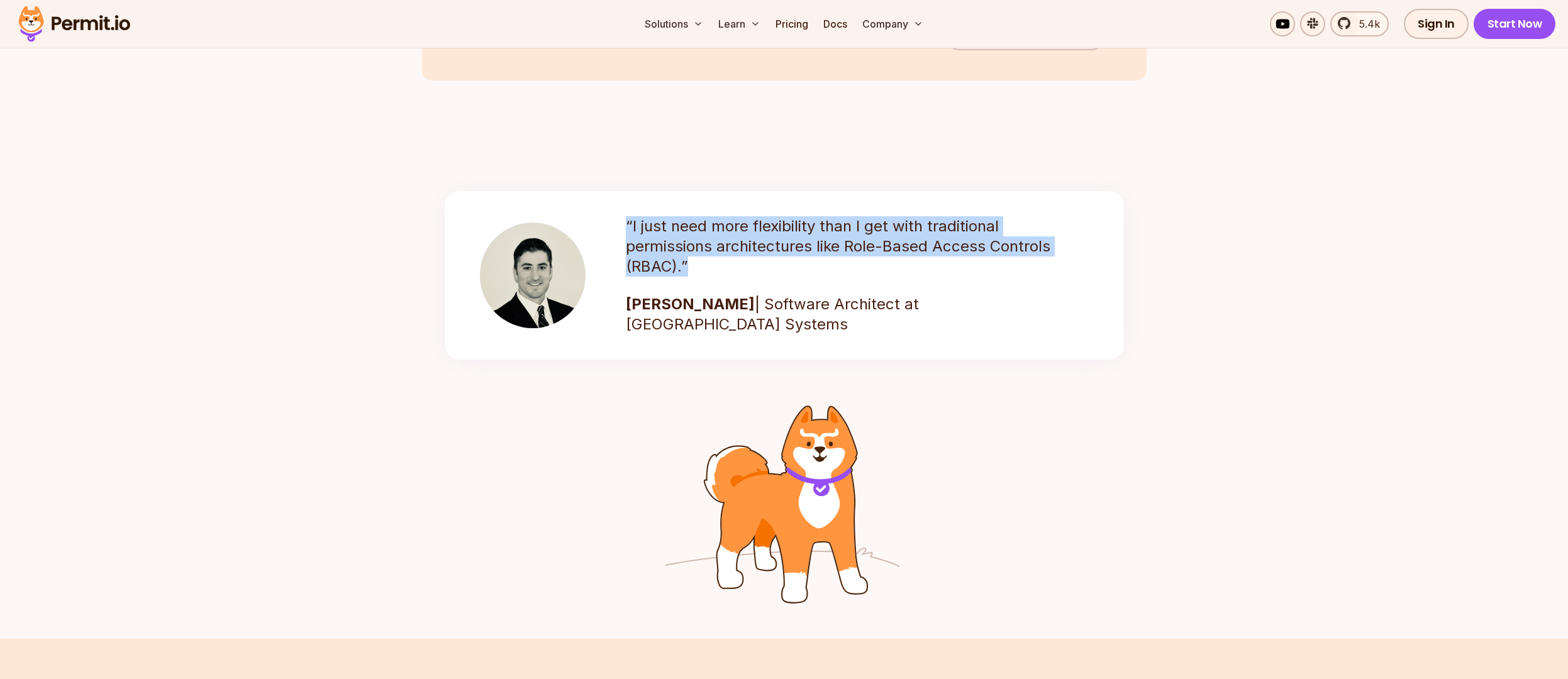
drag, startPoint x: 655, startPoint y: 231, endPoint x: 748, endPoint y: 267, distance: 99.7
click at [748, 267] on blockquote "“I just need more flexibility than I get with traditional permissions architect…" at bounding box center [784, 275] width 679 height 169
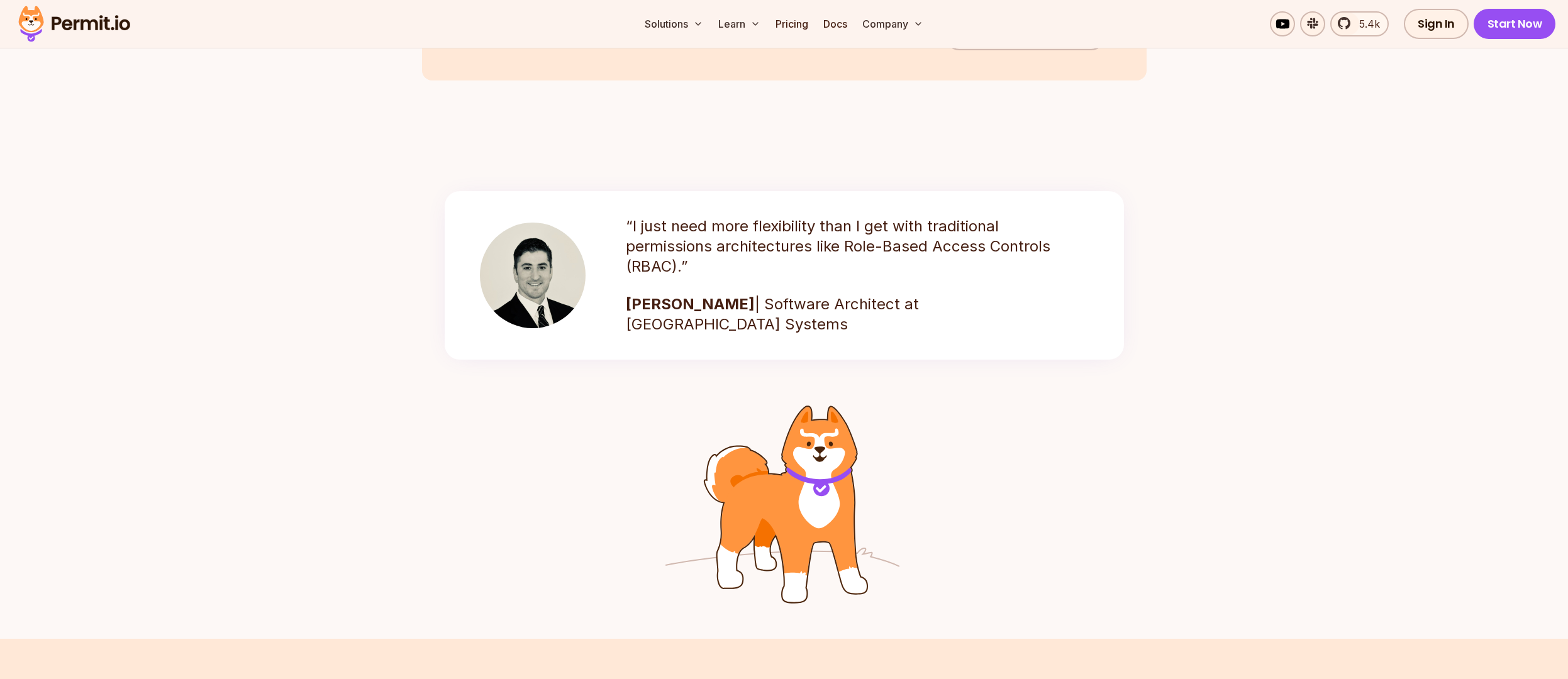
click at [618, 133] on section "Join the Conversation Join the Community" at bounding box center [784, 65] width 1568 height 151
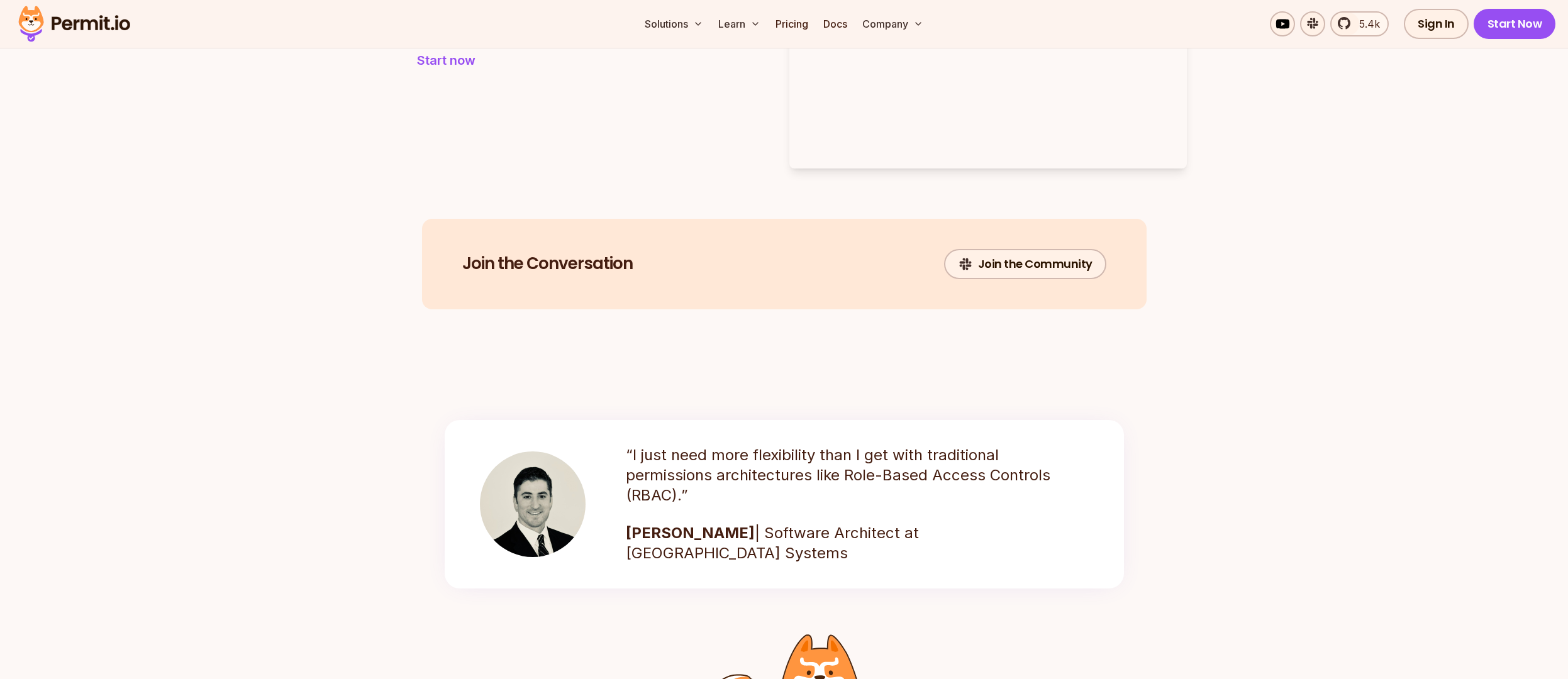
scroll to position [1207, 0]
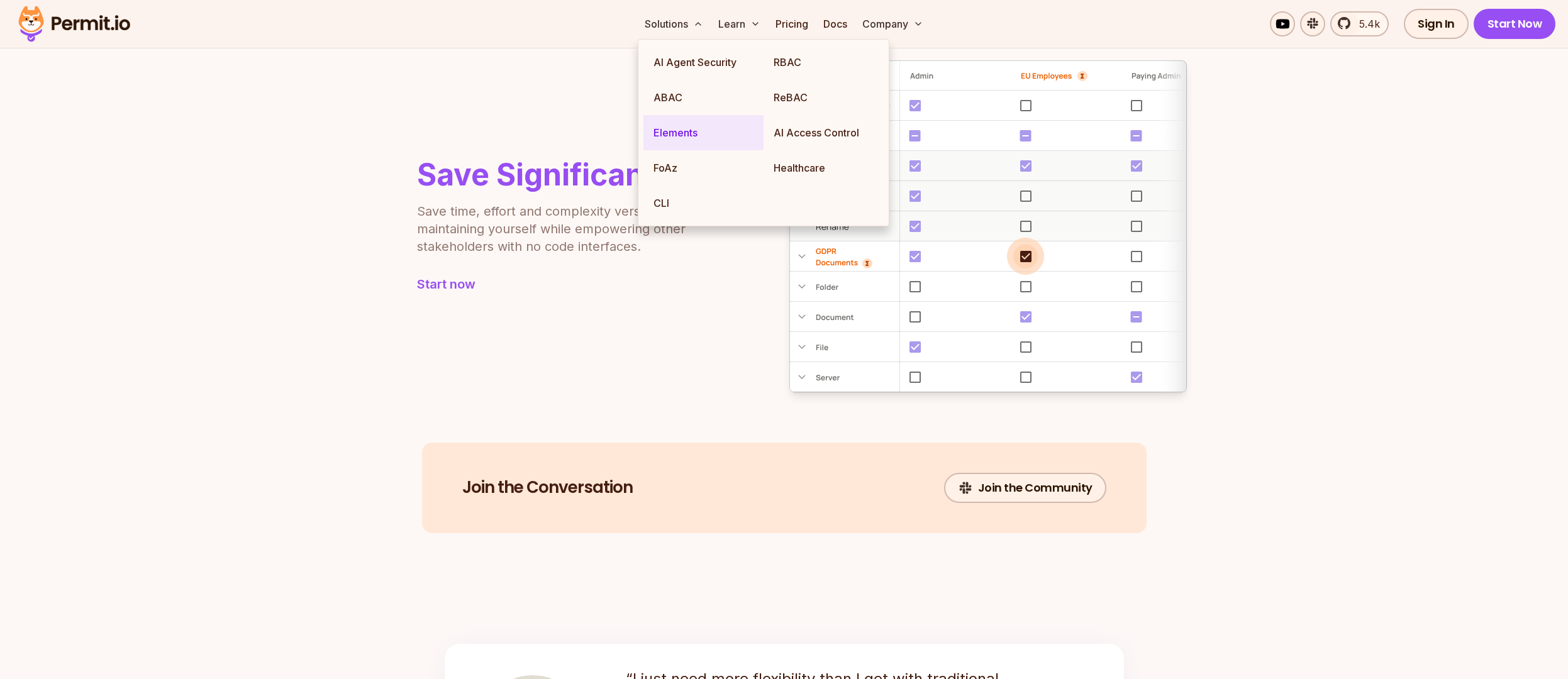
click at [676, 133] on link "Elements" at bounding box center [703, 132] width 120 height 35
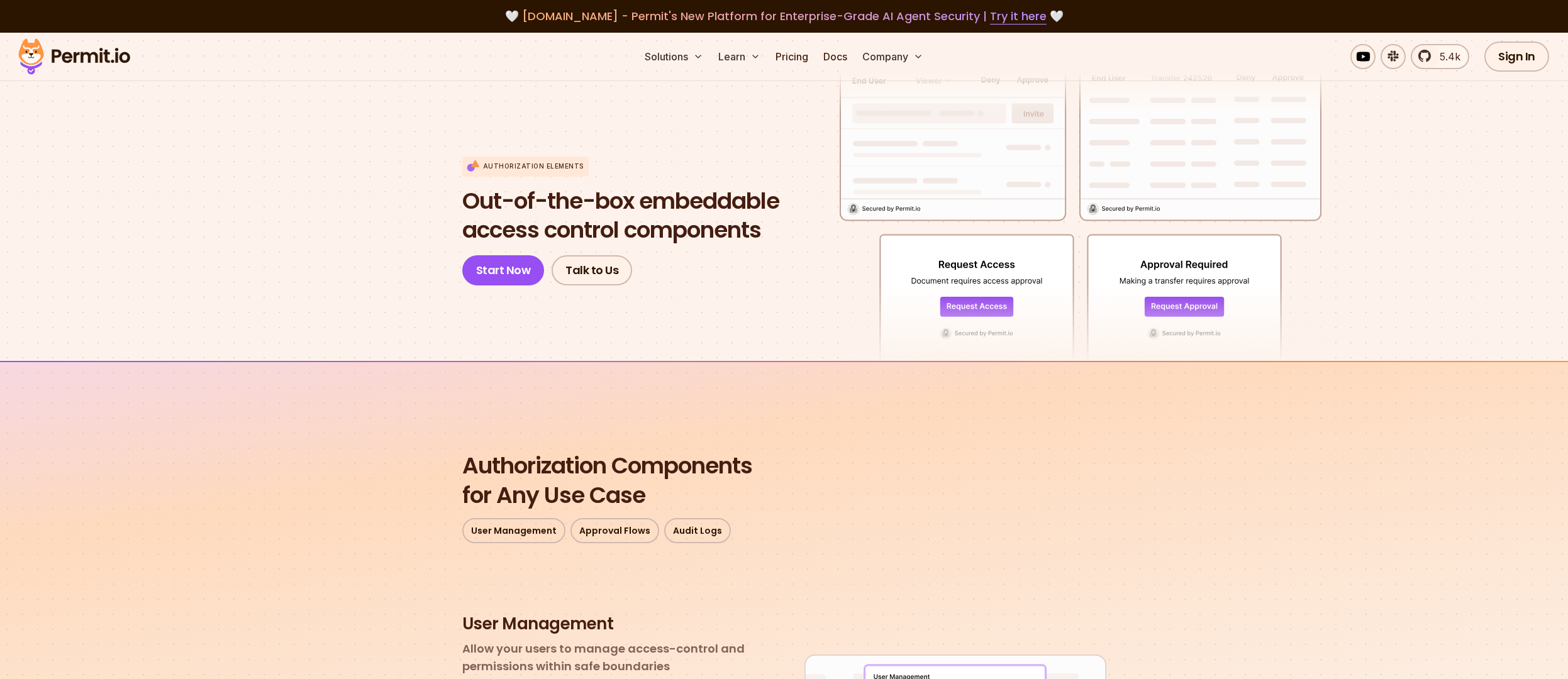
drag, startPoint x: 773, startPoint y: 341, endPoint x: 772, endPoint y: 328, distance: 13.0
click at [773, 340] on div at bounding box center [650, 197] width 377 height 328
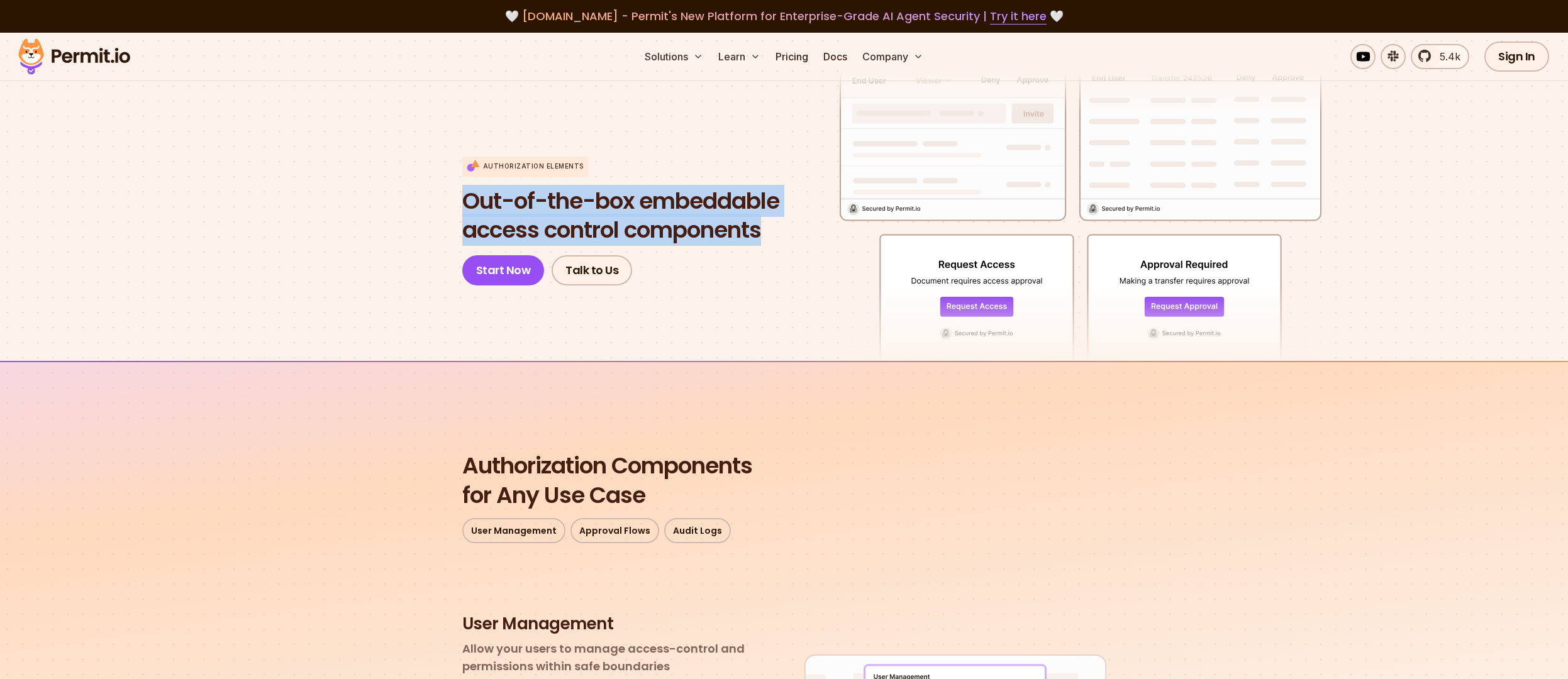
drag, startPoint x: 778, startPoint y: 224, endPoint x: 330, endPoint y: 182, distance: 450.0
click at [330, 182] on section "Authorization Elements Out-of-the-box embeddable access control components Star…" at bounding box center [784, 197] width 1568 height 328
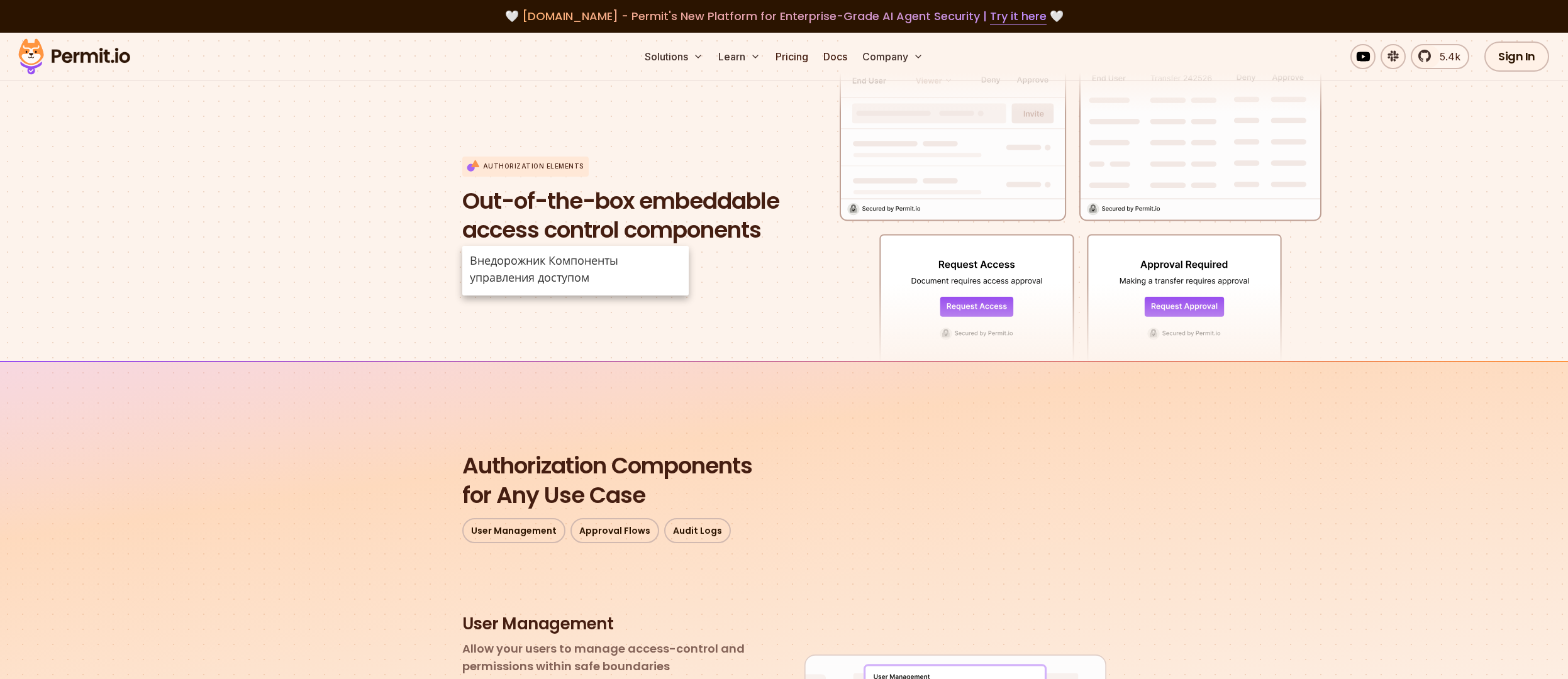
click at [769, 221] on h1 "Out-of-the-box embeddable access control components" at bounding box center [620, 216] width 317 height 59
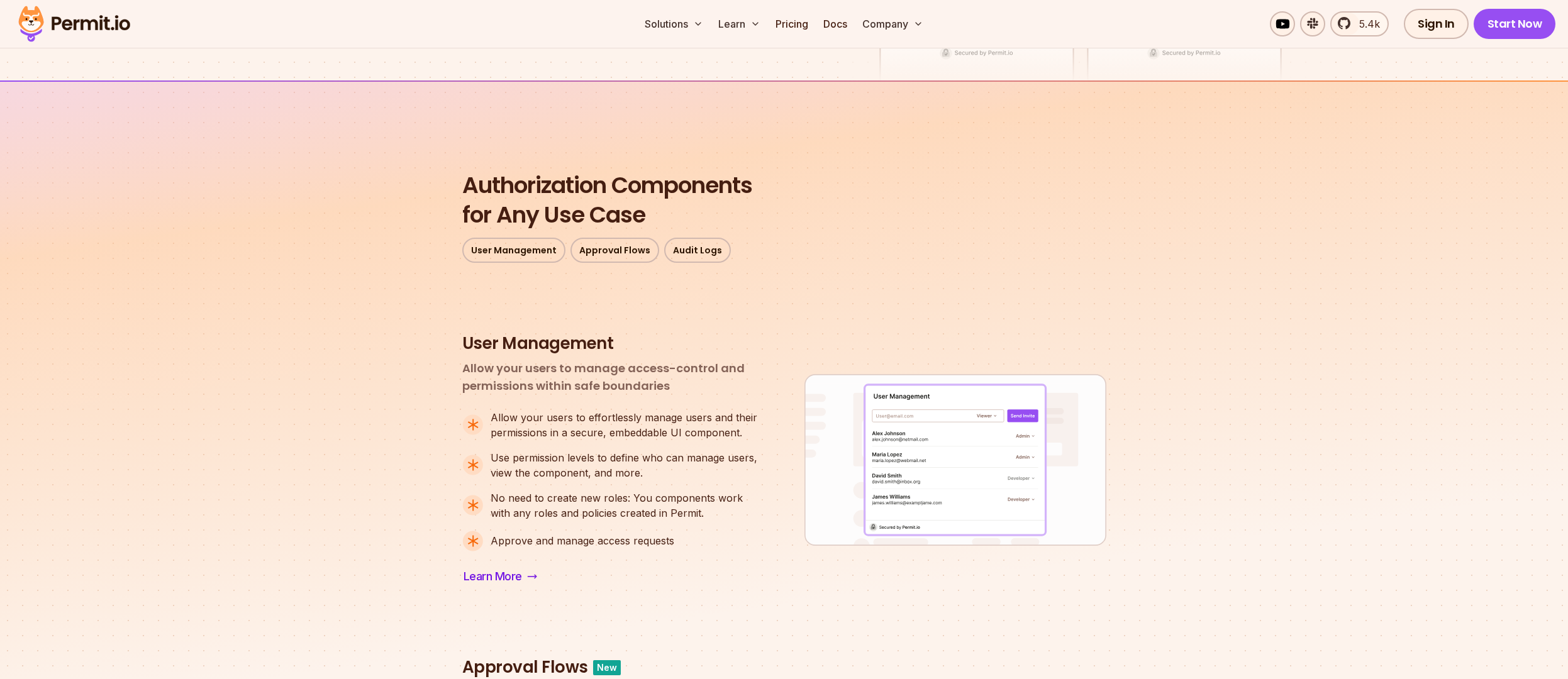
scroll to position [302, 0]
